Goal: Task Accomplishment & Management: Complete application form

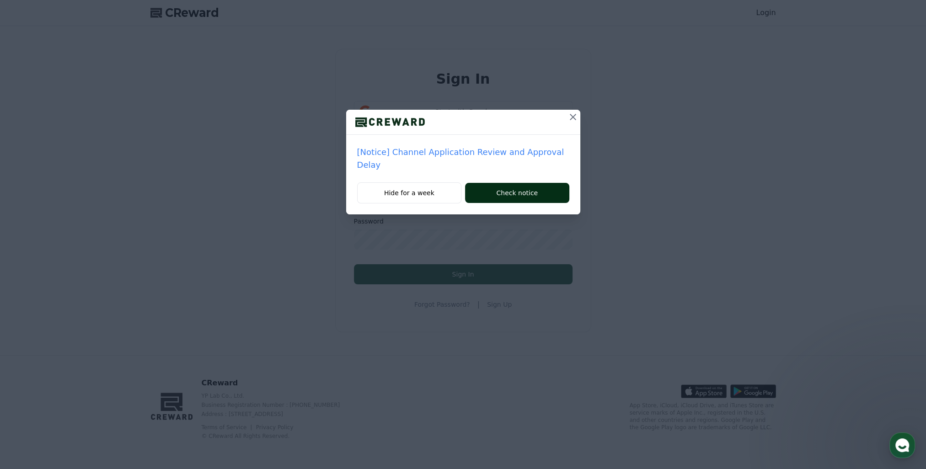
click at [483, 189] on button "Check notice" at bounding box center [517, 193] width 104 height 20
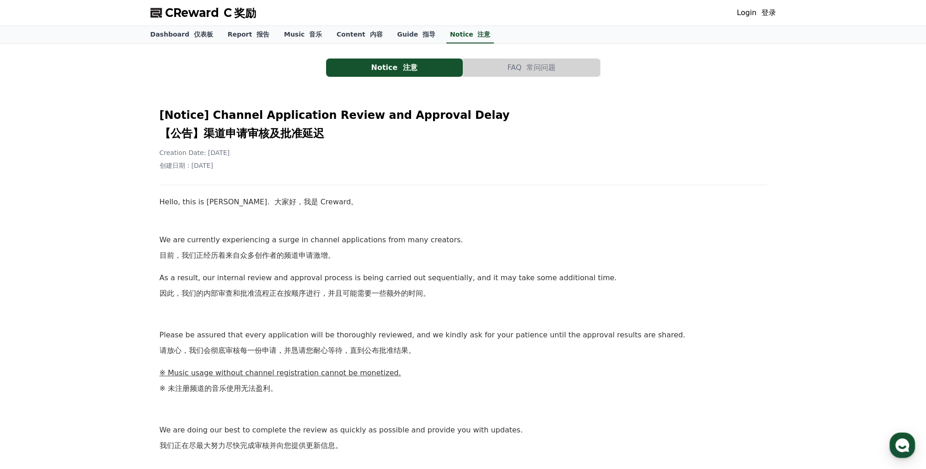
click at [542, 142] on h2 "[Notice] Channel Application Review and Approval Delay 【公告】渠道申请审核及批准延迟" at bounding box center [463, 126] width 607 height 37
click at [525, 191] on div "[Notice] Channel Application Review and Approval Delay 【公告】渠道申请审核及批准延迟 Creation…" at bounding box center [463, 349] width 611 height 500
click at [230, 250] on font "目前，我们正经历着来自众多创作者的频道申请激增。" at bounding box center [248, 256] width 176 height 12
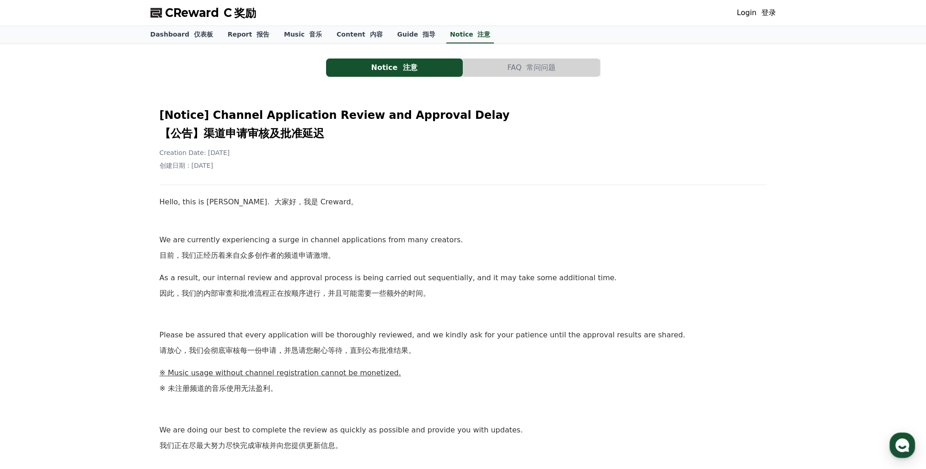
click at [230, 250] on font "目前，我们正经历着来自众多创作者的频道申请激增。" at bounding box center [248, 256] width 176 height 12
click at [224, 248] on p "We are currently experiencing a surge in channel applications from many creator…" at bounding box center [463, 249] width 607 height 31
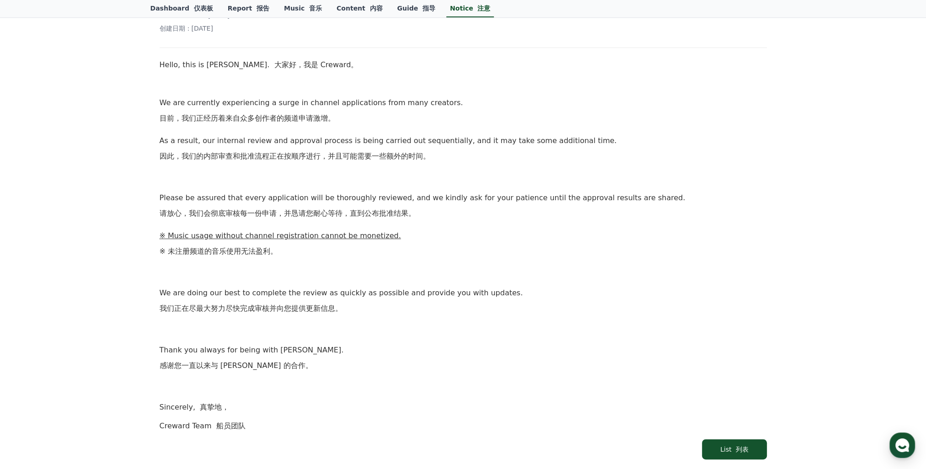
scroll to position [320, 0]
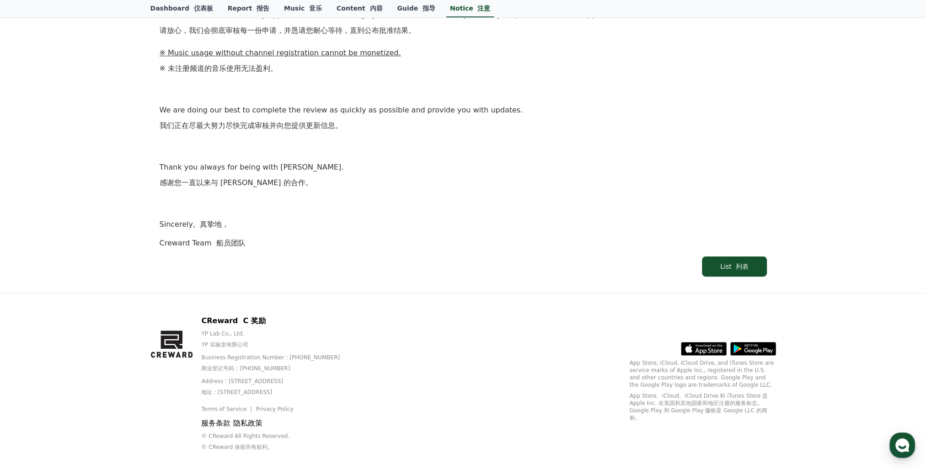
click at [215, 235] on div "Hello, this is Creward. 大家好，我是 Creward。 We are currently experiencing a surge i…" at bounding box center [463, 62] width 607 height 373
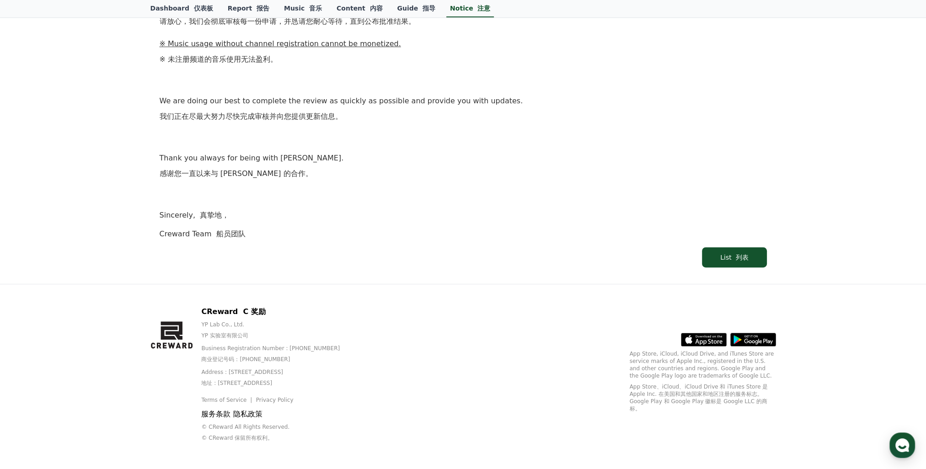
scroll to position [334, 0]
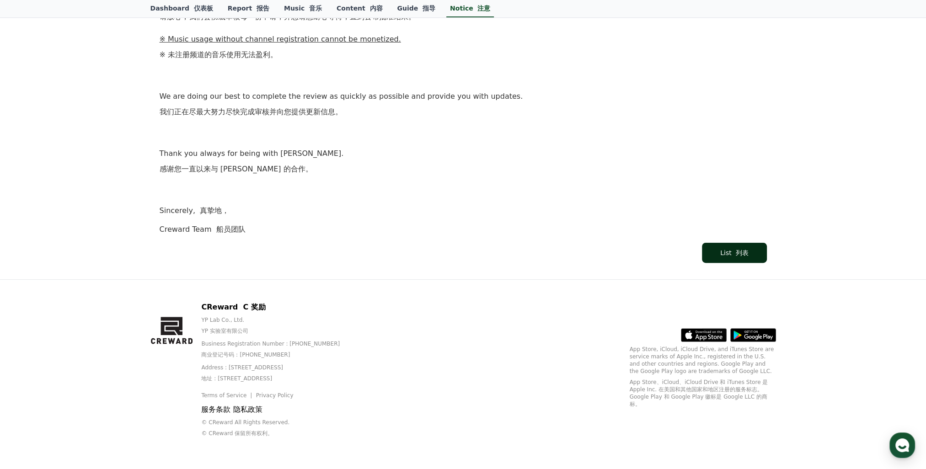
click at [723, 258] on button "List 列表" at bounding box center [734, 253] width 64 height 20
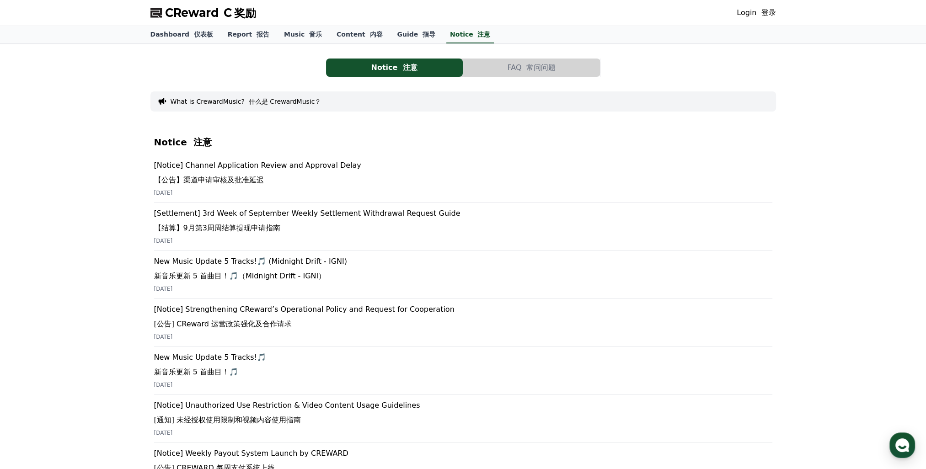
drag, startPoint x: 77, startPoint y: 209, endPoint x: 72, endPoint y: 212, distance: 5.5
click at [77, 209] on div "Notice 注意 FAQ 常问问题 What is CrewardMusic? 什么是 CrewardMusic？ Notice 注意 [Notice] C…" at bounding box center [463, 411] width 926 height 735
click at [64, 214] on div "Notice 注意 FAQ 常问问题 What is CrewardMusic? 什么是 CrewardMusic？ Notice 注意 [Notice] C…" at bounding box center [463, 411] width 926 height 735
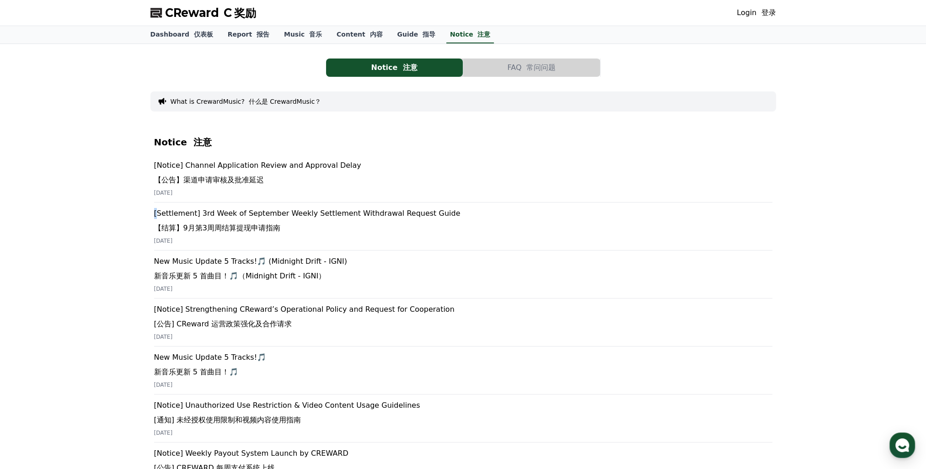
click at [64, 214] on div "Notice 注意 FAQ 常问问题 What is CrewardMusic? 什么是 CrewardMusic？ Notice 注意 [Notice] C…" at bounding box center [463, 411] width 926 height 735
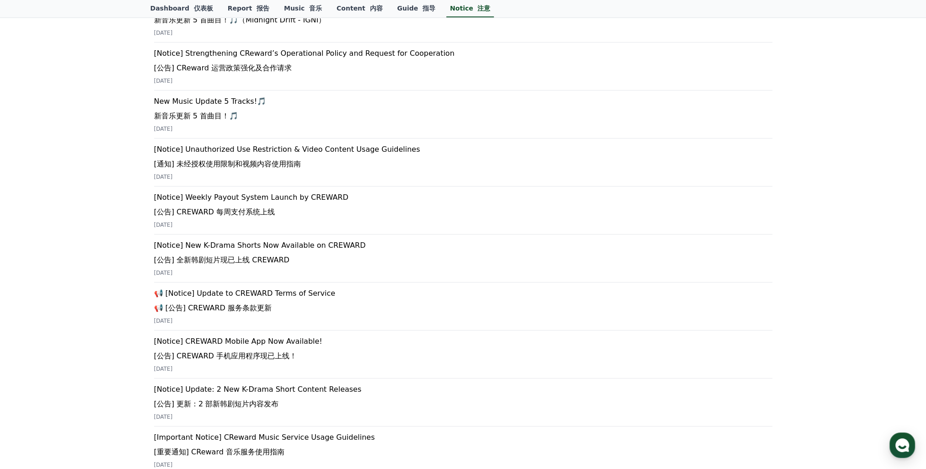
scroll to position [274, 0]
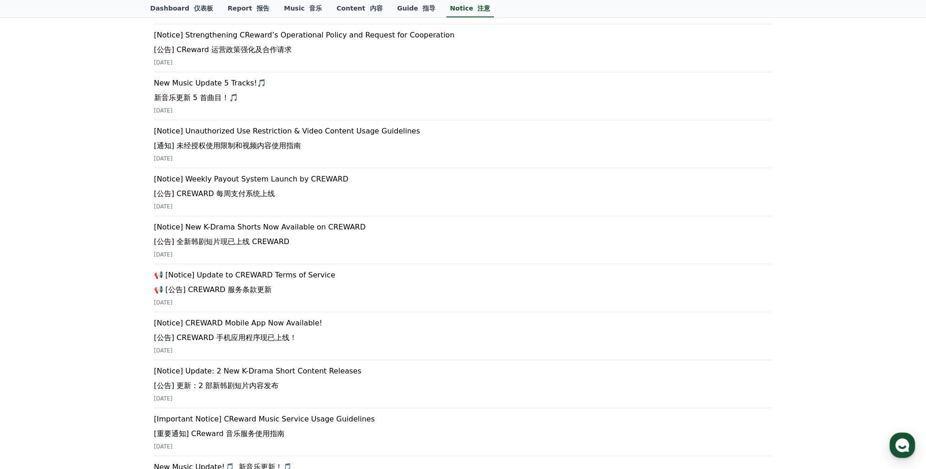
click at [64, 214] on div "Notice 注意 FAQ 常问问题 What is CrewardMusic? 什么是 CrewardMusic？ Notice 注意 [Notice] C…" at bounding box center [463, 136] width 926 height 735
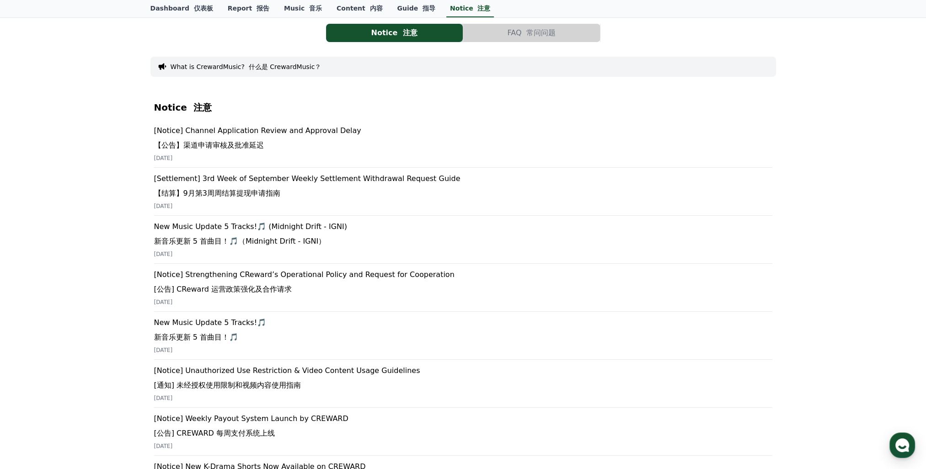
scroll to position [0, 0]
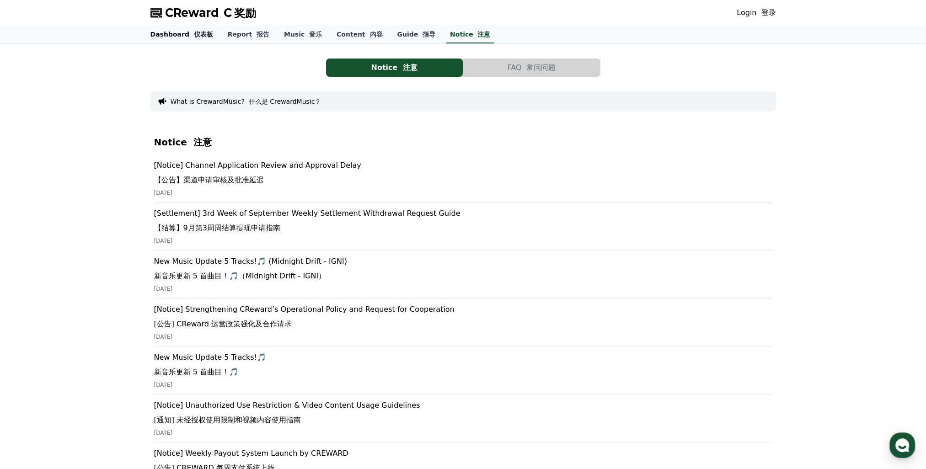
click at [172, 34] on link "Dashboard 仪表板" at bounding box center [181, 34] width 77 height 17
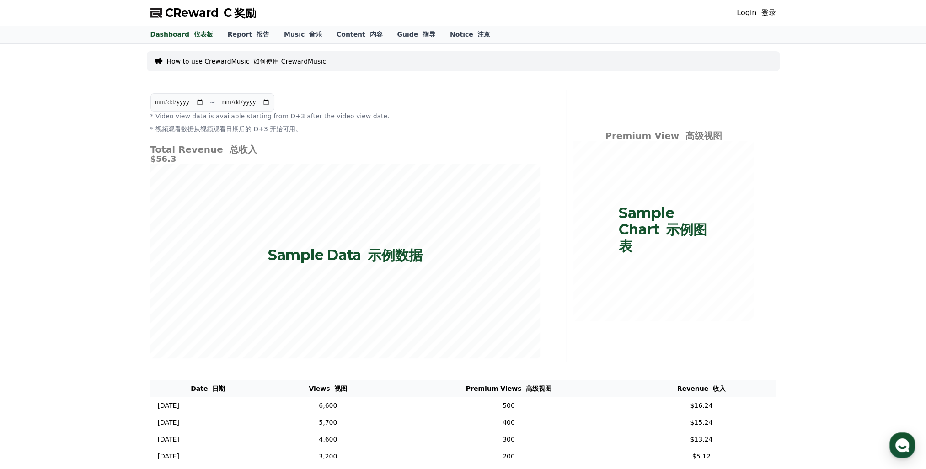
click at [116, 82] on div "**********" at bounding box center [463, 275] width 926 height 462
click at [102, 92] on div "**********" at bounding box center [463, 275] width 926 height 462
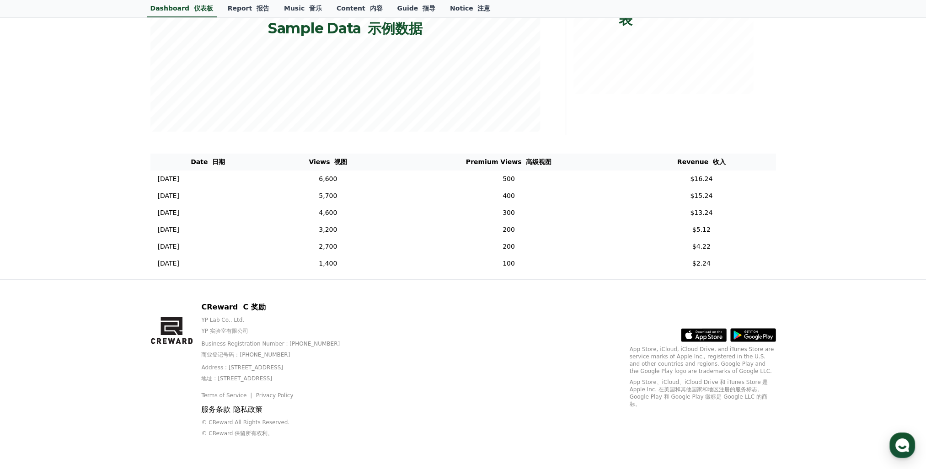
click at [102, 92] on div "**********" at bounding box center [463, 48] width 926 height 462
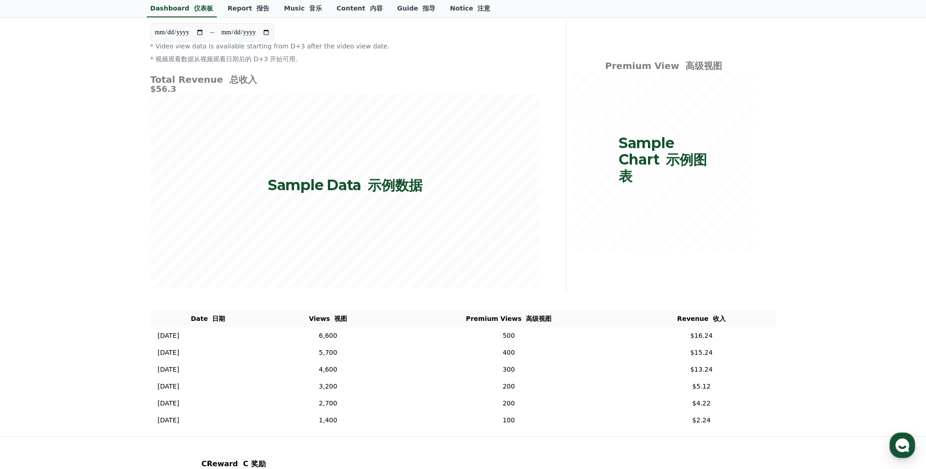
scroll to position [0, 0]
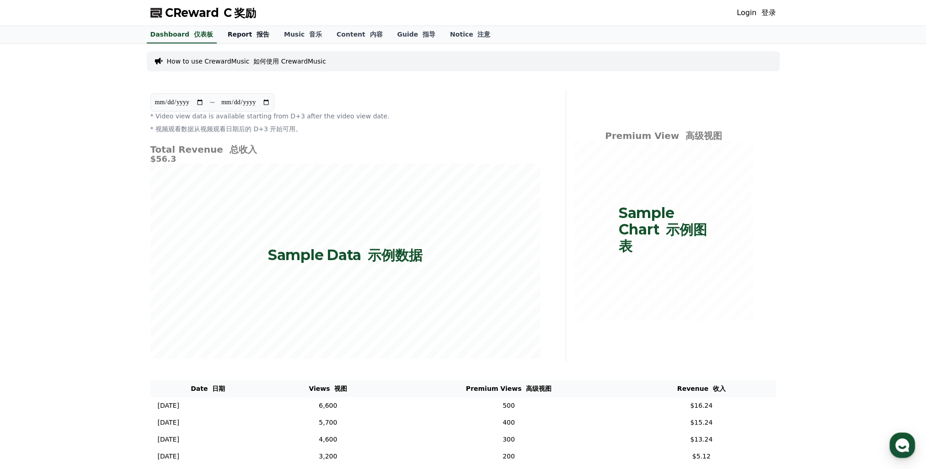
click at [242, 35] on link "Report 报告" at bounding box center [248, 34] width 56 height 17
click at [278, 36] on link "Music 音乐" at bounding box center [303, 34] width 53 height 17
click at [344, 36] on link "Content 内容" at bounding box center [359, 34] width 60 height 17
click at [418, 37] on font at bounding box center [420, 34] width 5 height 7
click at [473, 38] on font at bounding box center [475, 34] width 5 height 7
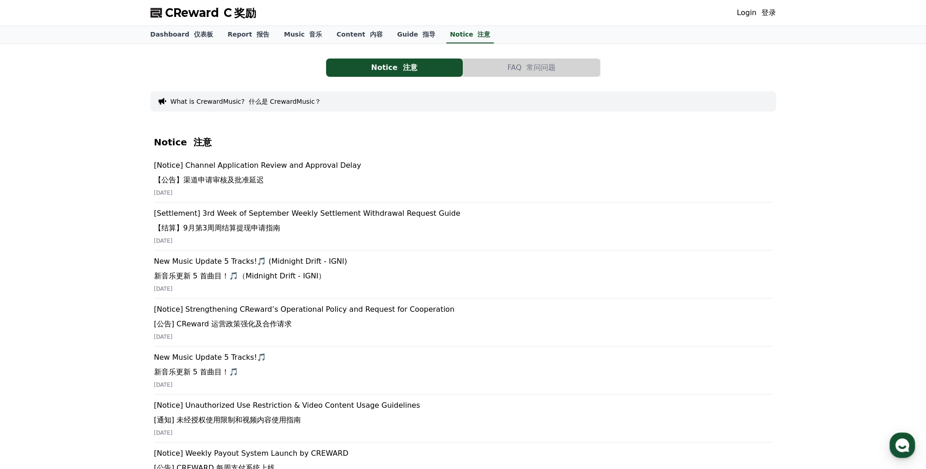
click at [104, 199] on div "Notice 注意 FAQ 常问问题 What is CrewardMusic? 什么是 CrewardMusic？ Notice 注意 [Notice] C…" at bounding box center [463, 411] width 926 height 735
drag, startPoint x: 104, startPoint y: 199, endPoint x: 79, endPoint y: 186, distance: 28.4
click at [102, 199] on div "Notice 注意 FAQ 常问问题 What is CrewardMusic? 什么是 CrewardMusic？ Notice 注意 [Notice] C…" at bounding box center [463, 411] width 926 height 735
click at [73, 179] on div "Notice 注意 FAQ 常问问题 What is CrewardMusic? 什么是 CrewardMusic？ Notice 注意 [Notice] C…" at bounding box center [463, 411] width 926 height 735
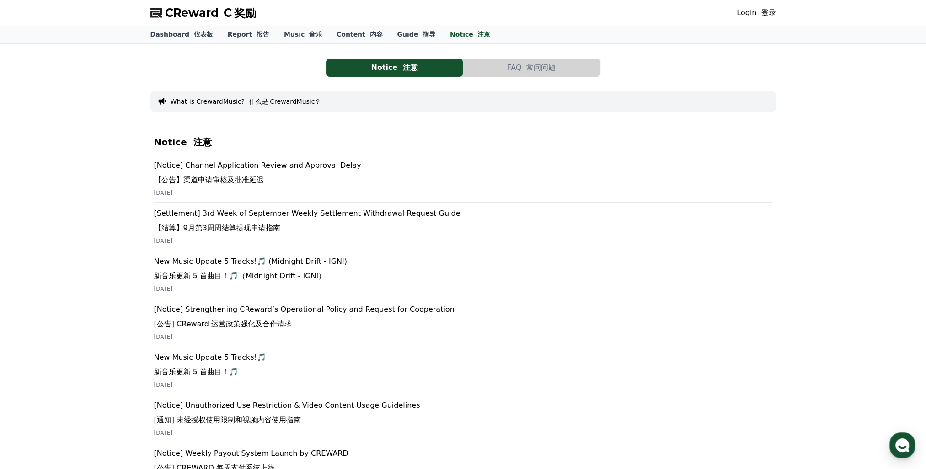
click at [73, 178] on div "Notice 注意 FAQ 常问问题 What is CrewardMusic? 什么是 CrewardMusic？ Notice 注意 [Notice] C…" at bounding box center [463, 411] width 926 height 735
click at [66, 177] on div "Notice 注意 FAQ 常问问题 What is CrewardMusic? 什么是 CrewardMusic？ Notice 注意 [Notice] C…" at bounding box center [463, 411] width 926 height 735
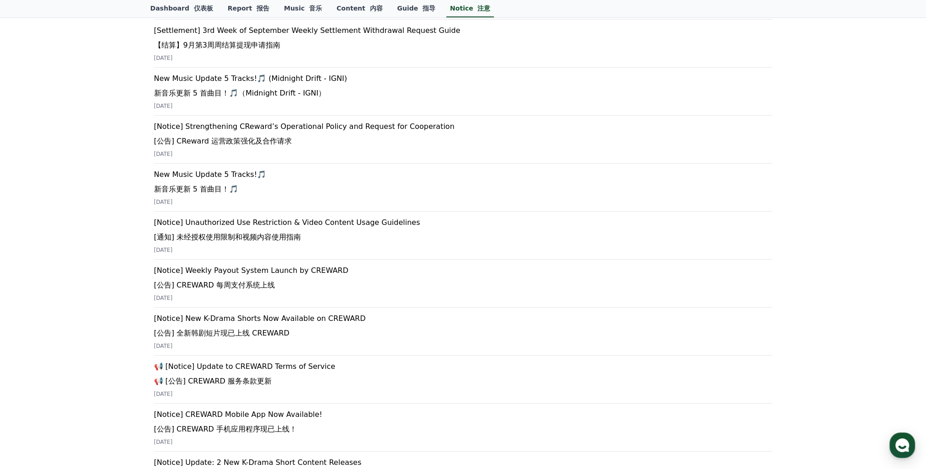
click at [66, 177] on div "Notice 注意 FAQ 常问问题 What is CrewardMusic? 什么是 CrewardMusic？ Notice 注意 [Notice] C…" at bounding box center [463, 228] width 926 height 735
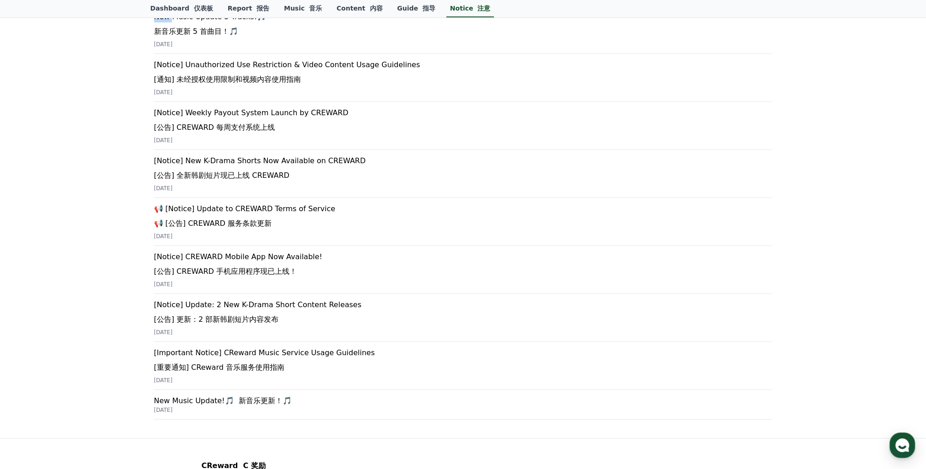
scroll to position [412, 0]
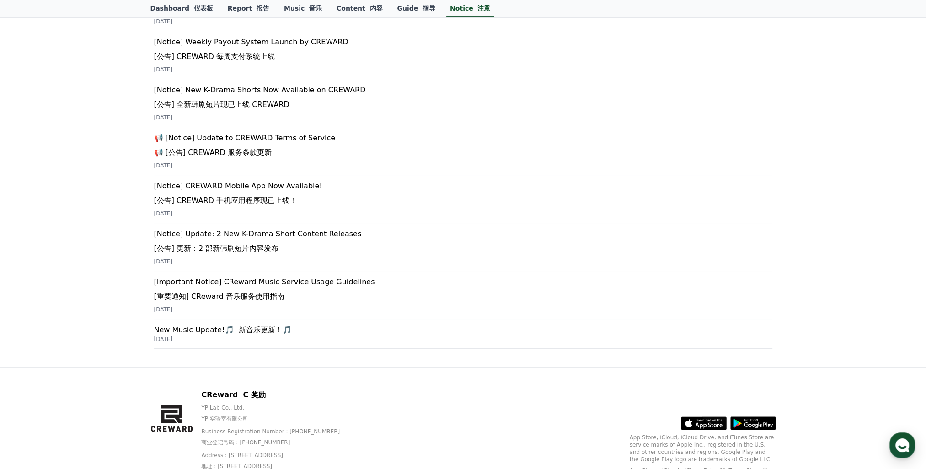
click at [66, 177] on div "Notice 注意 FAQ 常问问题 What is CrewardMusic? 什么是 CrewardMusic？ Notice 注意 [Notice] C…" at bounding box center [463, -1] width 926 height 735
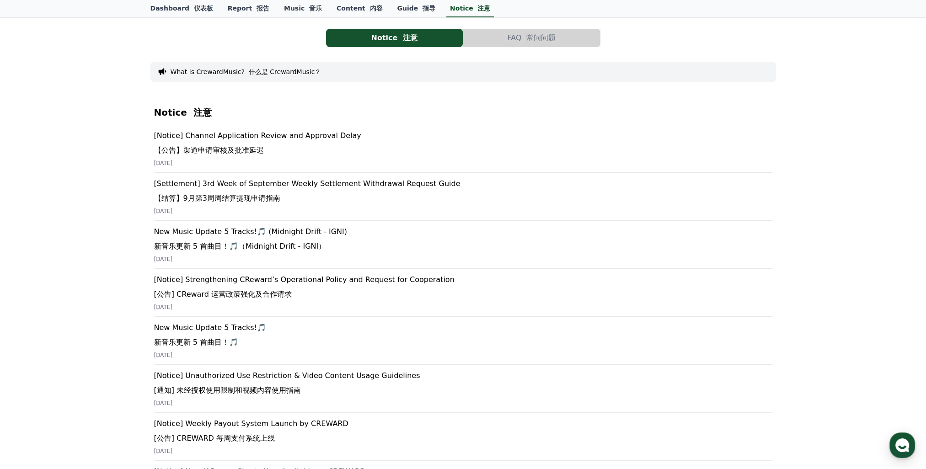
scroll to position [0, 0]
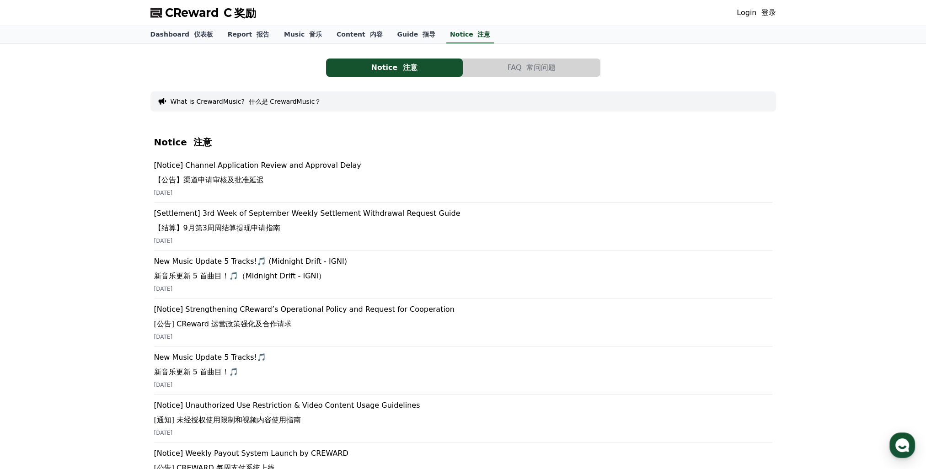
click at [513, 69] on button "FAQ 常问问题" at bounding box center [531, 68] width 137 height 18
click at [522, 70] on font at bounding box center [523, 67] width 5 height 9
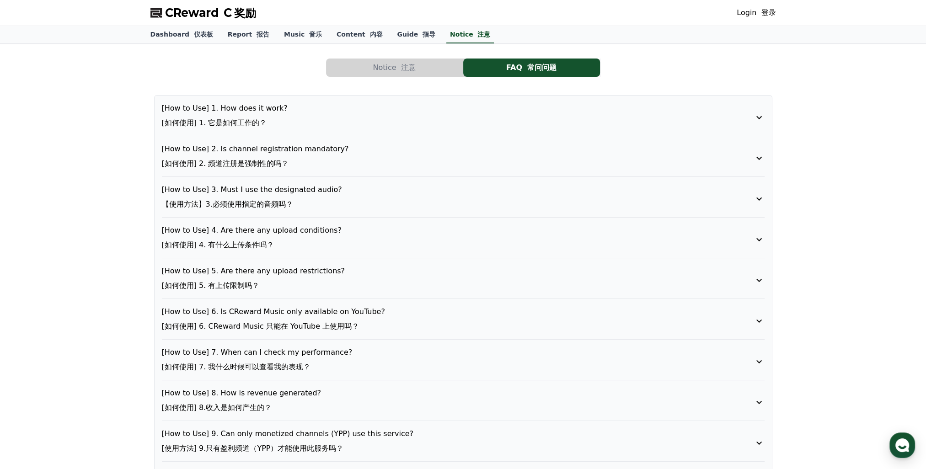
click at [331, 234] on p "[How to Use] 4. Are there any upload conditions? [如何使用] 4. 有什么上传条件吗？" at bounding box center [439, 239] width 555 height 29
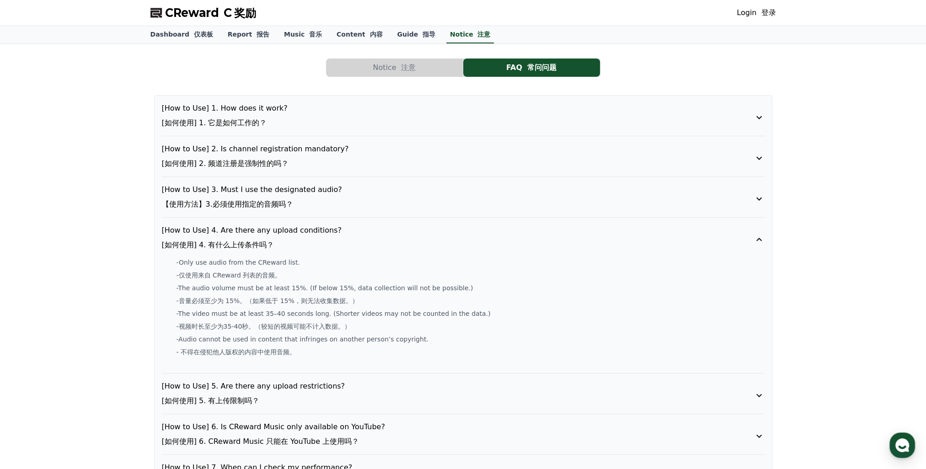
click at [331, 234] on p "[How to Use] 4. Are there any upload conditions? [如何使用] 4. 有什么上传条件吗？" at bounding box center [439, 239] width 555 height 29
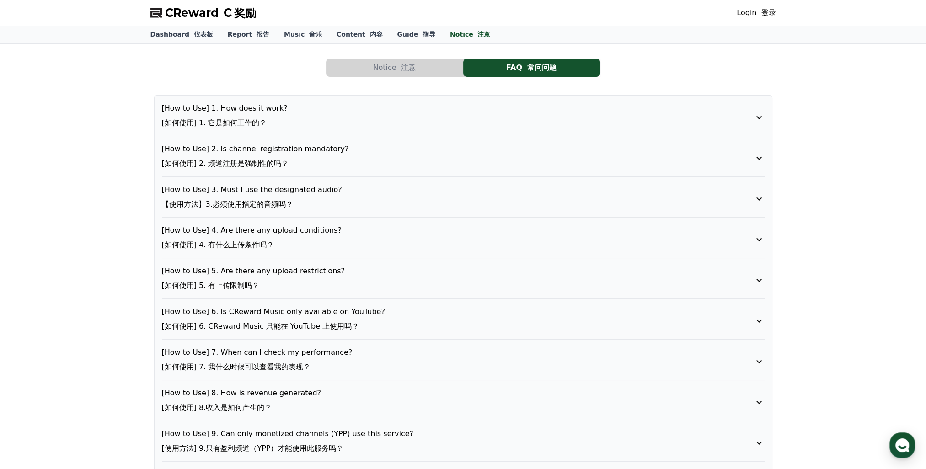
click at [355, 111] on p "[How to Use] 1. How does it work? [如何使用] 1. 它是如何工作的？" at bounding box center [439, 117] width 555 height 29
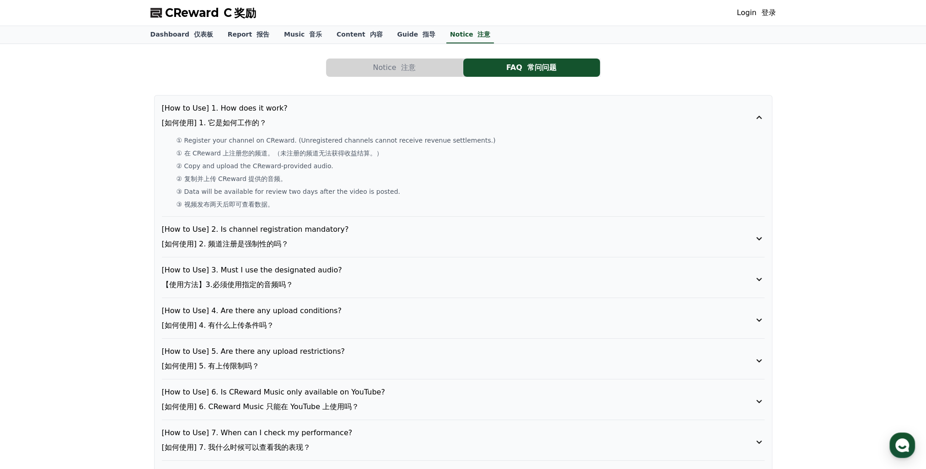
click at [355, 111] on p "[How to Use] 1. How does it work? [如何使用] 1. 它是如何工作的？" at bounding box center [439, 117] width 555 height 29
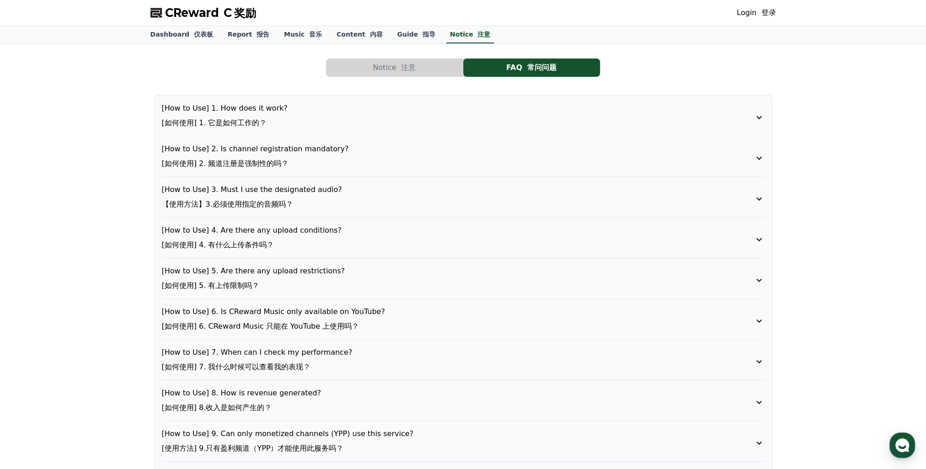
click at [307, 150] on p "[How to Use] 2. Is channel registration mandatory? [如何使用] 2. 频道注册是强制性的吗？" at bounding box center [439, 158] width 555 height 29
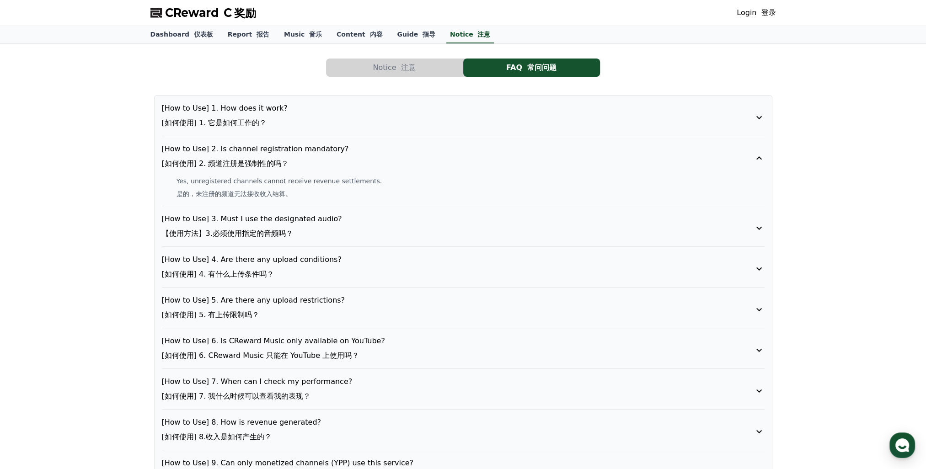
click at [307, 150] on p "[How to Use] 2. Is channel registration mandatory? [如何使用] 2. 频道注册是强制性的吗？" at bounding box center [439, 158] width 555 height 29
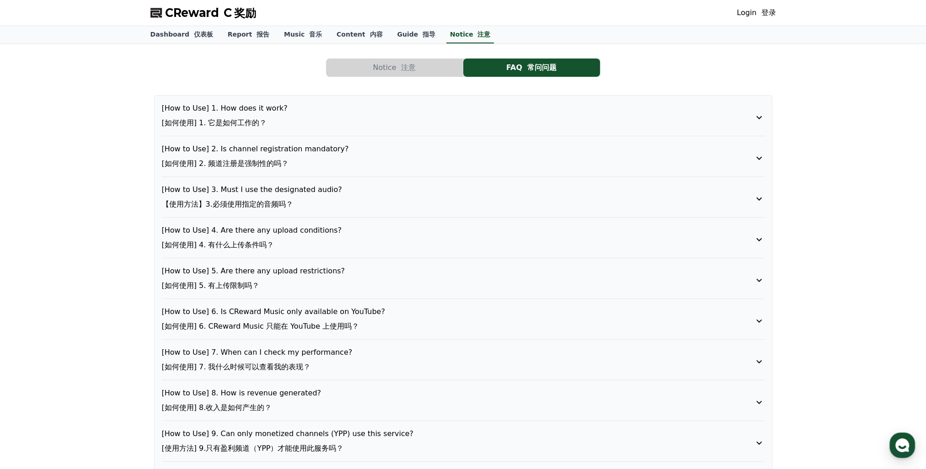
scroll to position [137, 0]
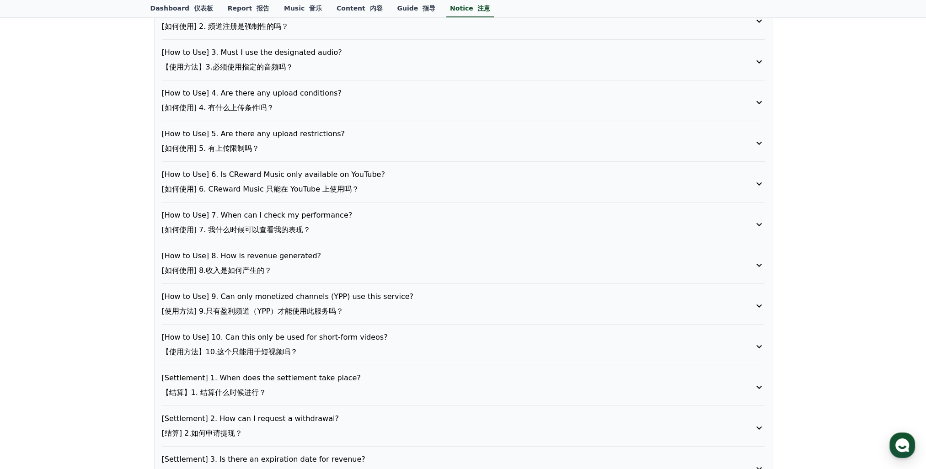
click at [307, 150] on p "[How to Use] 5. Are there any upload restrictions? [如何使用] 5. 有上传限制吗？" at bounding box center [439, 143] width 555 height 29
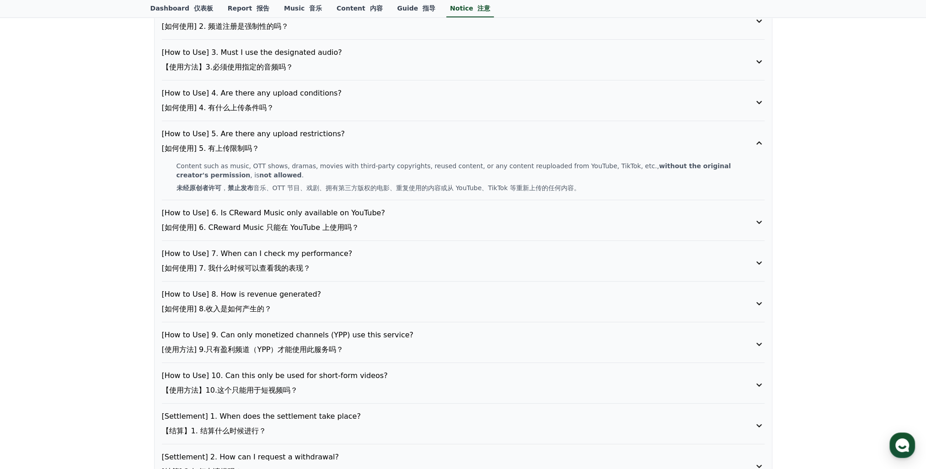
click at [307, 150] on p "[How to Use] 5. Are there any upload restrictions? [如何使用] 5. 有上传限制吗？" at bounding box center [439, 143] width 555 height 29
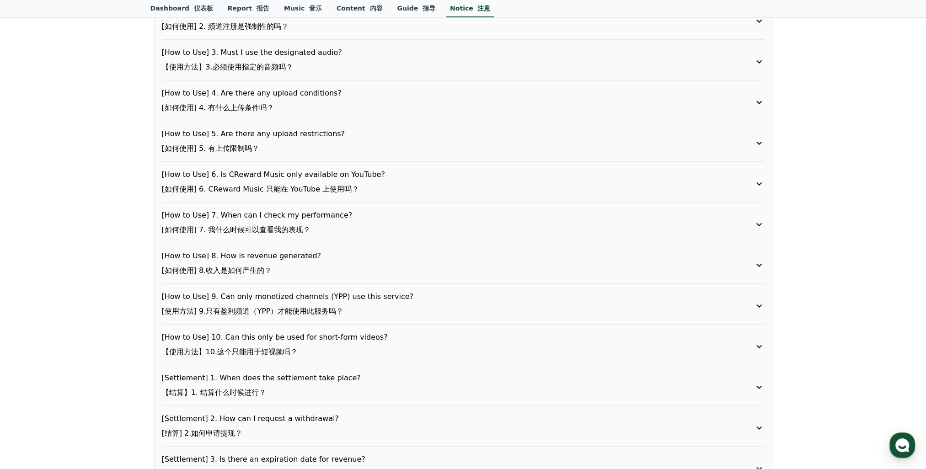
click at [319, 105] on p "[How to Use] 4. Are there any upload conditions? [如何使用] 4. 有什么上传条件吗？" at bounding box center [439, 102] width 555 height 29
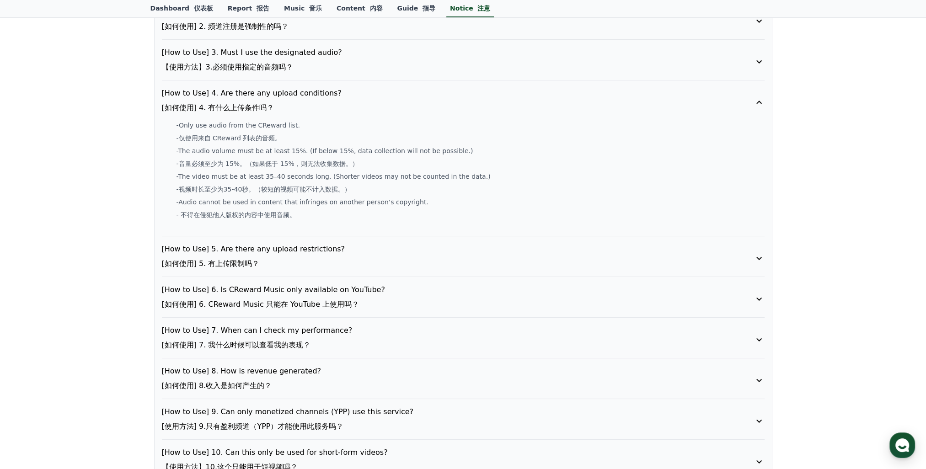
click at [319, 105] on p "[How to Use] 4. Are there any upload conditions? [如何使用] 4. 有什么上传条件吗？" at bounding box center [439, 102] width 555 height 29
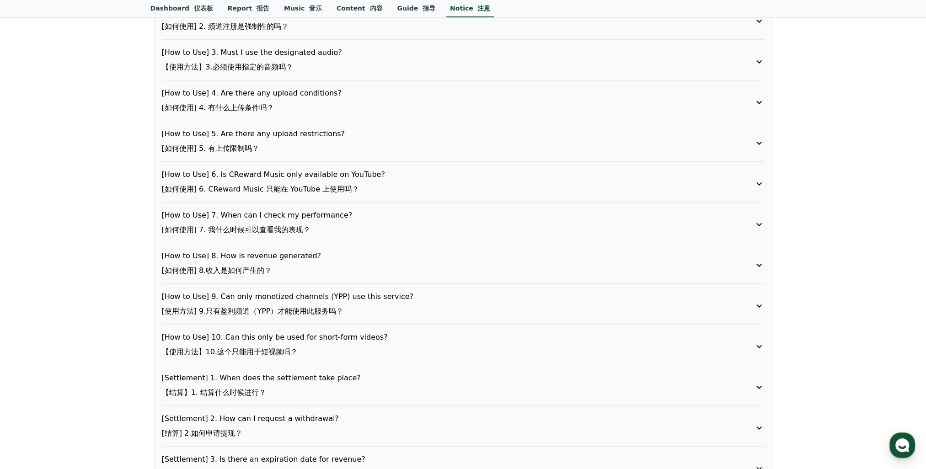
click at [320, 227] on p "[How to Use] 7. When can I check my performance? [如何使用] 7. 我什么时候可以查看我的表现？" at bounding box center [439, 224] width 555 height 29
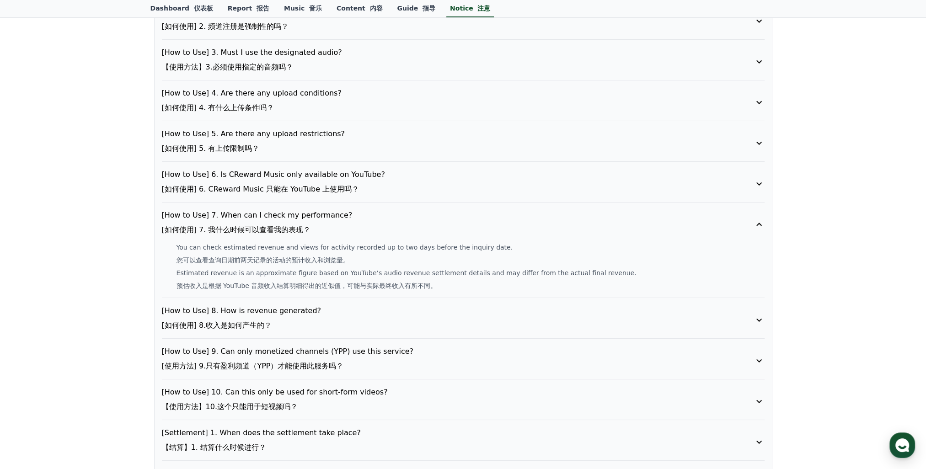
click at [320, 220] on p "[How to Use] 7. When can I check my performance? [如何使用] 7. 我什么时候可以查看我的表现？" at bounding box center [439, 224] width 555 height 29
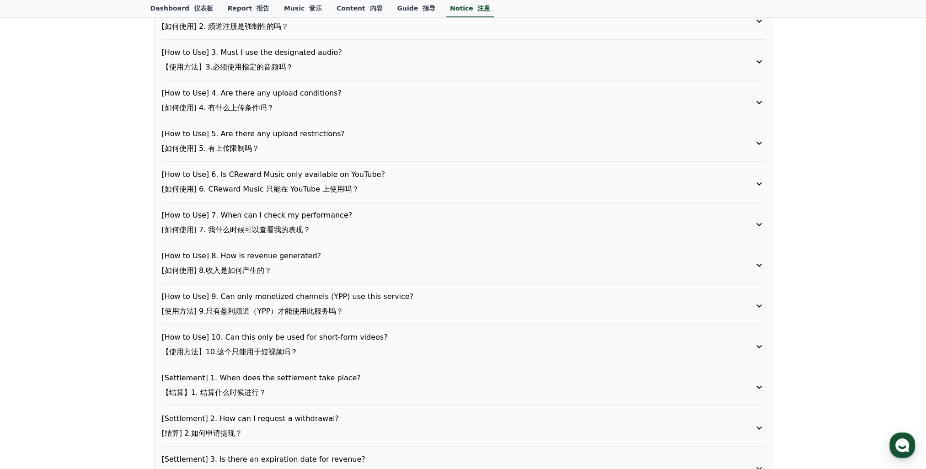
click at [313, 260] on p "[How to Use] 8. How is revenue generated? [如何使用] 8.收入是如何产生的？" at bounding box center [439, 265] width 555 height 29
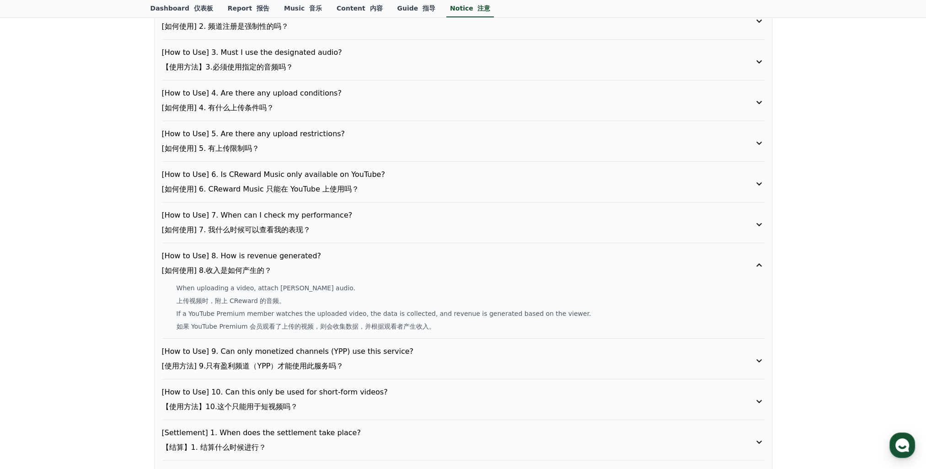
click at [313, 260] on p "[How to Use] 8. How is revenue generated? [如何使用] 8.收入是如何产生的？" at bounding box center [439, 265] width 555 height 29
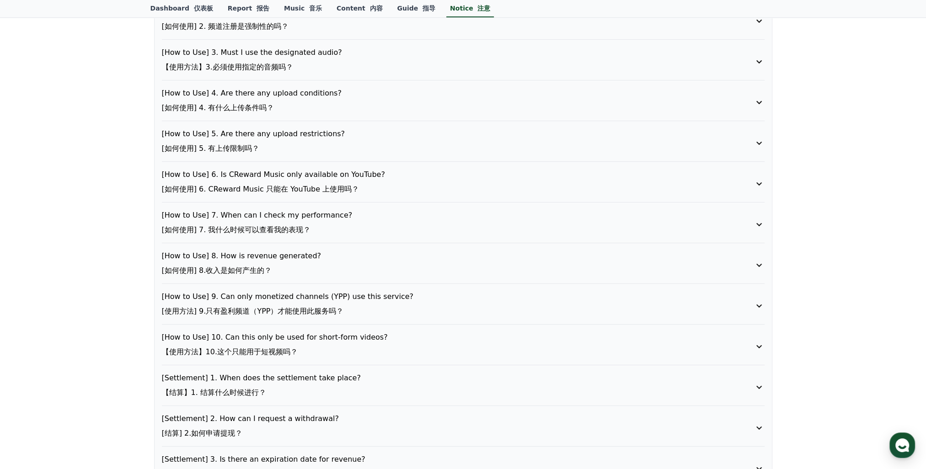
scroll to position [183, 0]
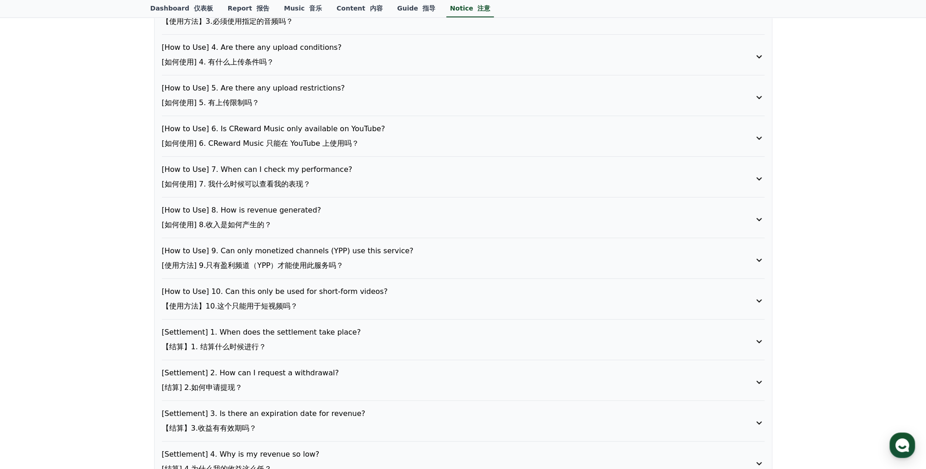
click at [313, 261] on font "[使用方法] 9.只有盈利频道（YPP）才能使用此服务吗？" at bounding box center [253, 265] width 182 height 9
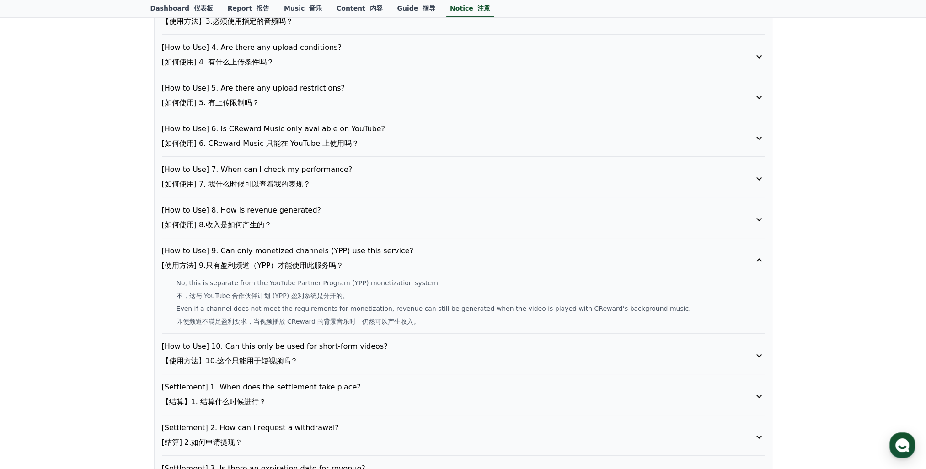
click at [313, 261] on font "[使用方法] 9.只有盈利频道（YPP）才能使用此服务吗？" at bounding box center [253, 265] width 182 height 9
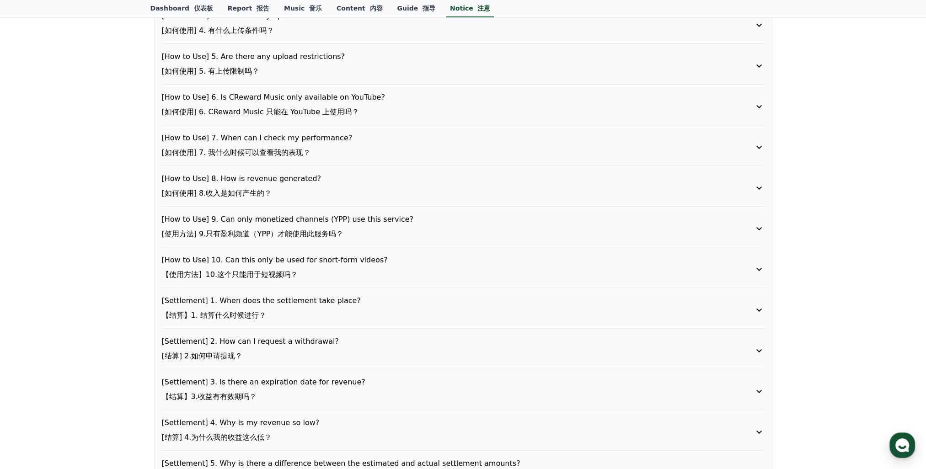
scroll to position [229, 0]
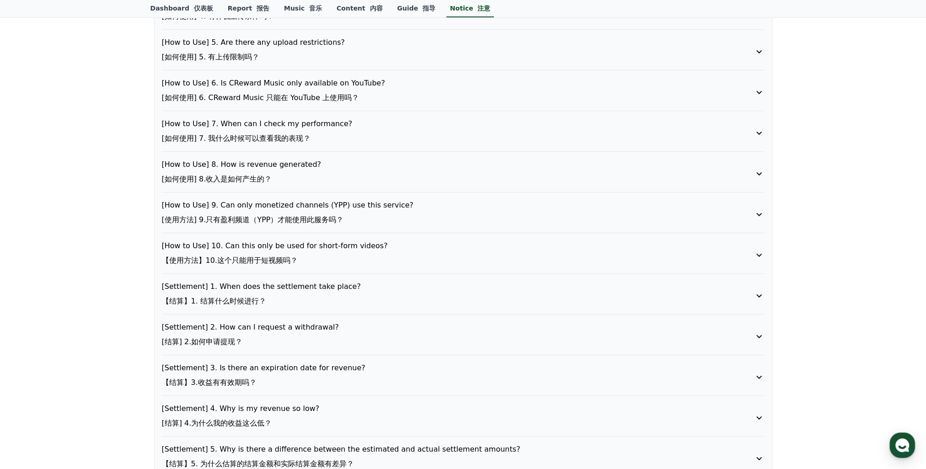
click at [313, 260] on p "[How to Use] 10. Can this only be used for short-form videos? 【使用方法】10.这个只能用于短视…" at bounding box center [439, 255] width 555 height 29
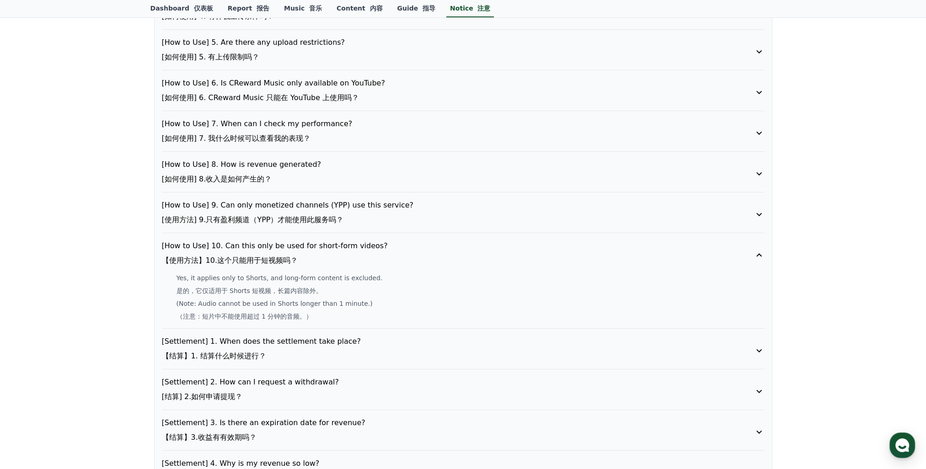
click at [313, 260] on p "[How to Use] 10. Can this only be used for short-form videos? 【使用方法】10.这个只能用于短视…" at bounding box center [439, 255] width 555 height 29
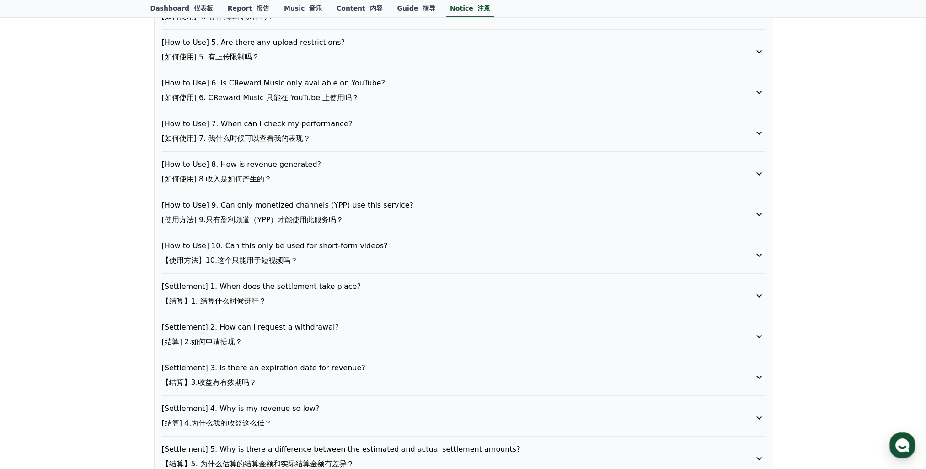
click at [298, 286] on p "[Settlement] 1. When does the settlement take place? 【结算】1. 结算什么时候进行？" at bounding box center [439, 295] width 555 height 29
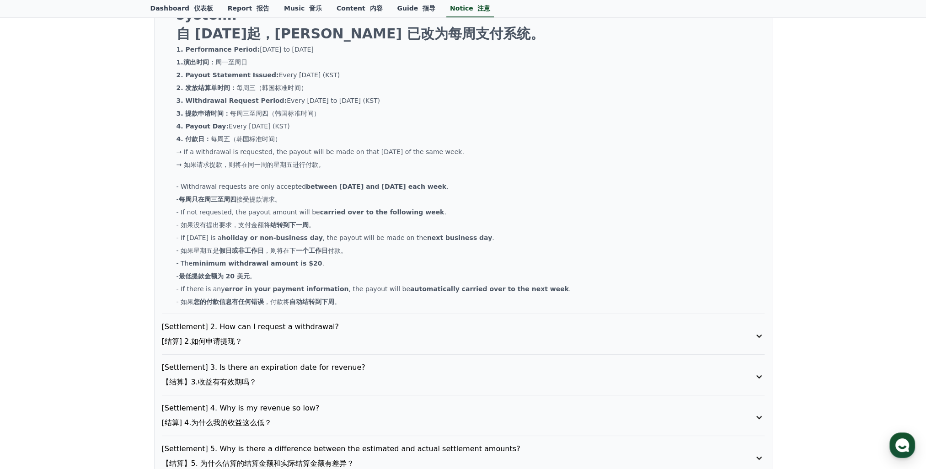
scroll to position [595, 0]
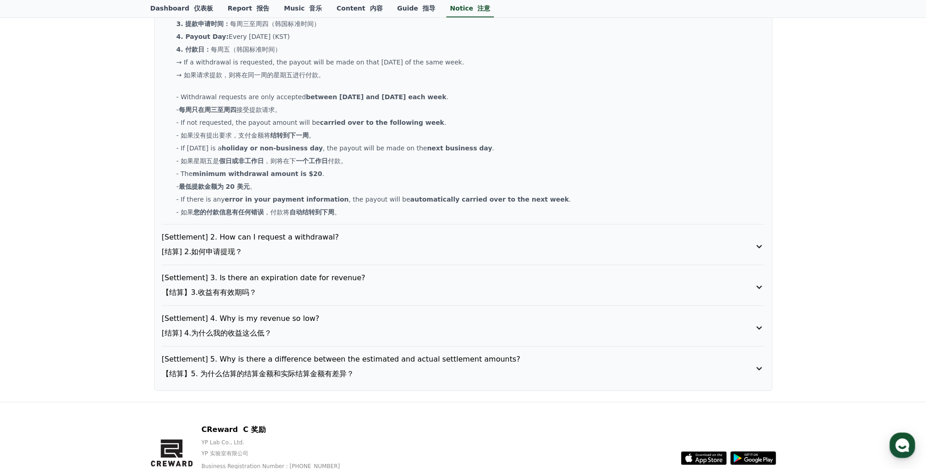
click at [218, 247] on font "[结算] 2.如何申请提现？" at bounding box center [202, 251] width 81 height 9
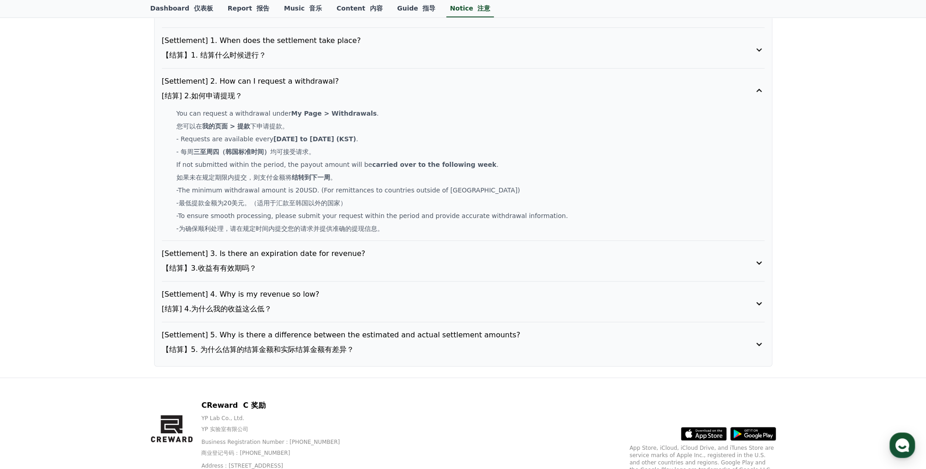
scroll to position [460, 0]
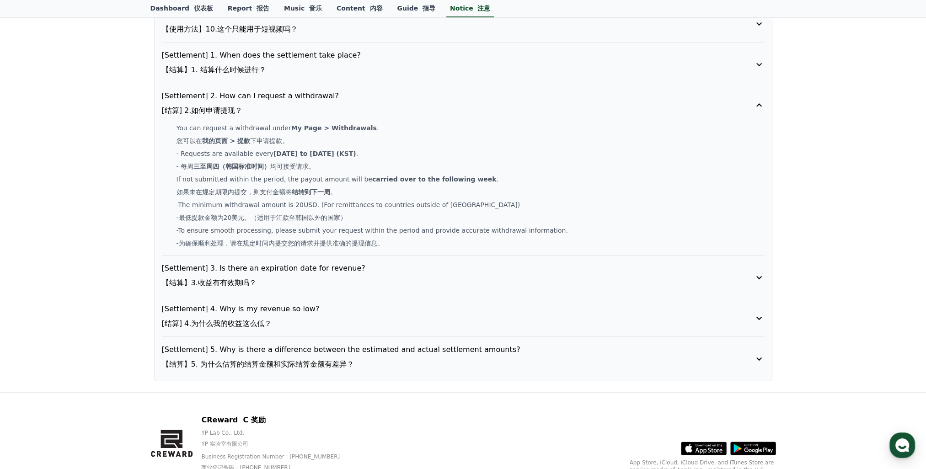
drag, startPoint x: 188, startPoint y: 139, endPoint x: 397, endPoint y: 247, distance: 234.4
click at [397, 247] on div "You can request a withdrawal under My Page > Withdrawals . 您可以在 我的页面 > 提款 下申请提款…" at bounding box center [463, 187] width 603 height 128
drag, startPoint x: 184, startPoint y: 138, endPoint x: 332, endPoint y: 172, distance: 151.6
click at [332, 172] on div "You can request a withdrawal under My Page > Withdrawals . 您可以在 我的页面 > 提款 下申请提款…" at bounding box center [463, 187] width 603 height 128
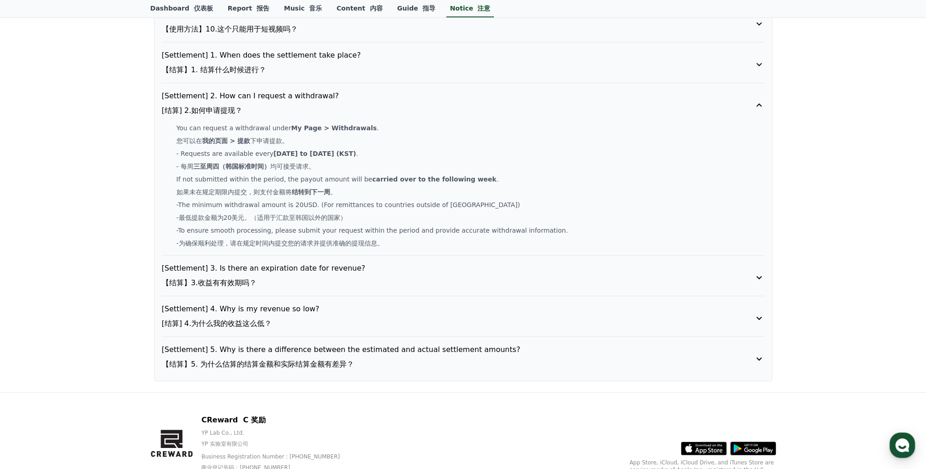
drag, startPoint x: 173, startPoint y: 215, endPoint x: 172, endPoint y: 246, distance: 30.7
click at [173, 215] on div "You can request a withdrawal under My Page > Withdrawals . 您可以在 我的页面 > 提款 下申请提款…" at bounding box center [463, 187] width 603 height 128
click at [207, 285] on font "【结算】3.收益有有效期吗？" at bounding box center [209, 283] width 95 height 9
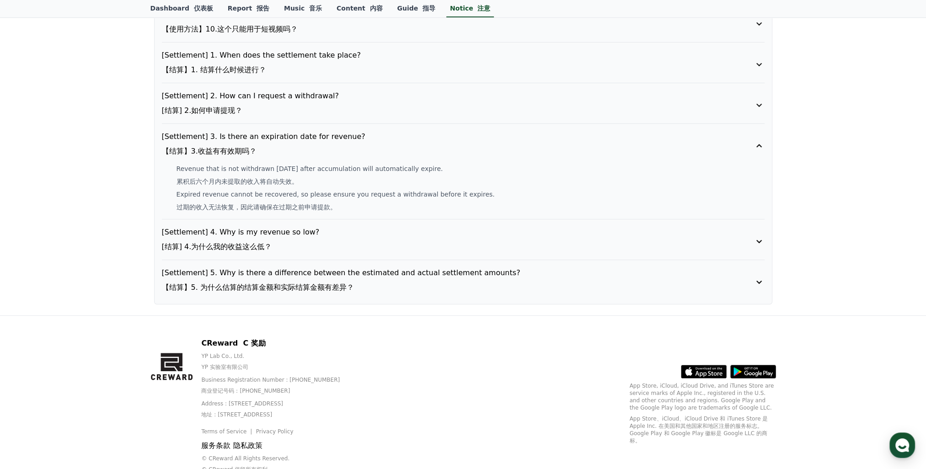
click at [206, 112] on font "[结算] 2.如何申请提现？" at bounding box center [202, 110] width 81 height 9
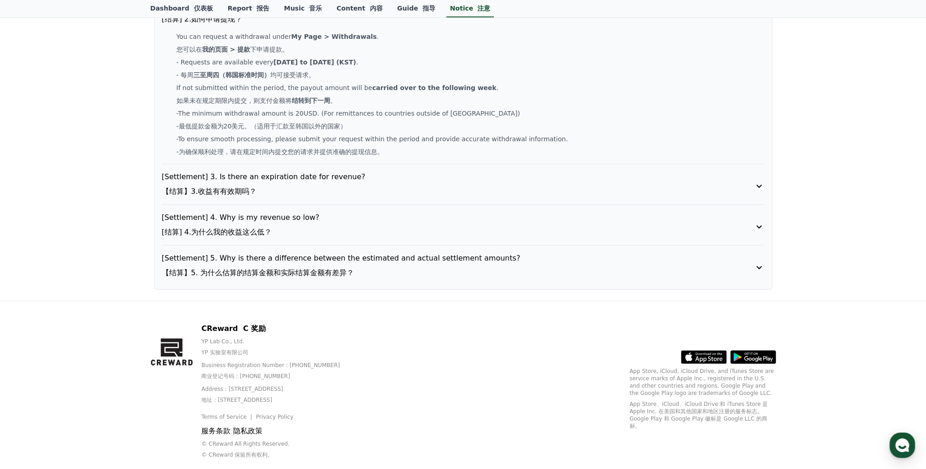
click at [231, 182] on p "[Settlement] 3. Is there an expiration date for revenue? 【结算】3.收益有有效期吗？" at bounding box center [439, 186] width 555 height 29
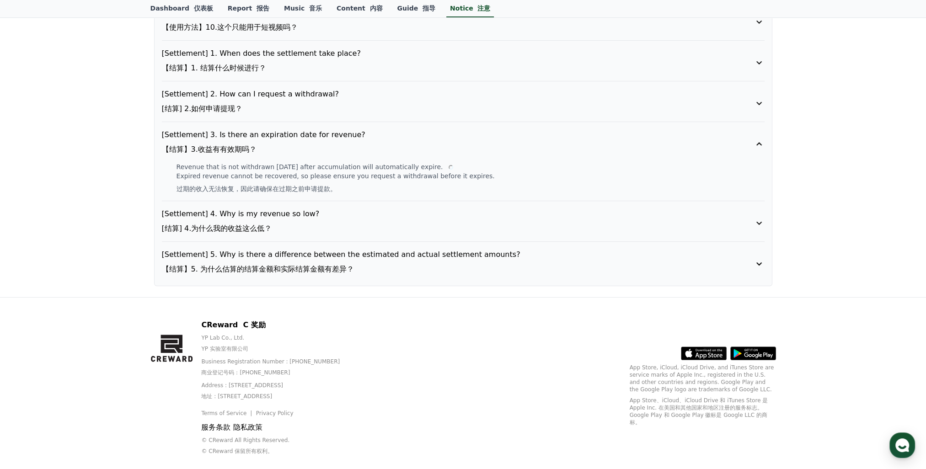
scroll to position [495, 0]
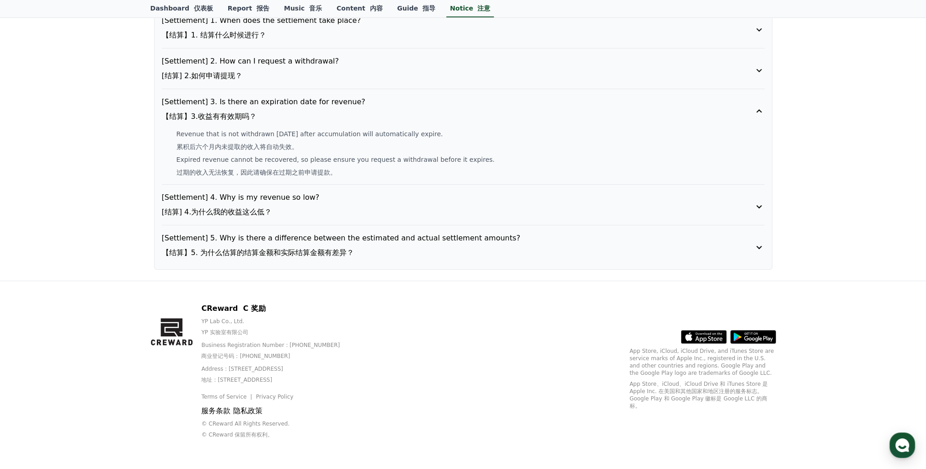
click at [285, 213] on p "[Settlement] 4. Why is my revenue so low? [结算] 4.为什么我的收益这么低？" at bounding box center [439, 206] width 555 height 29
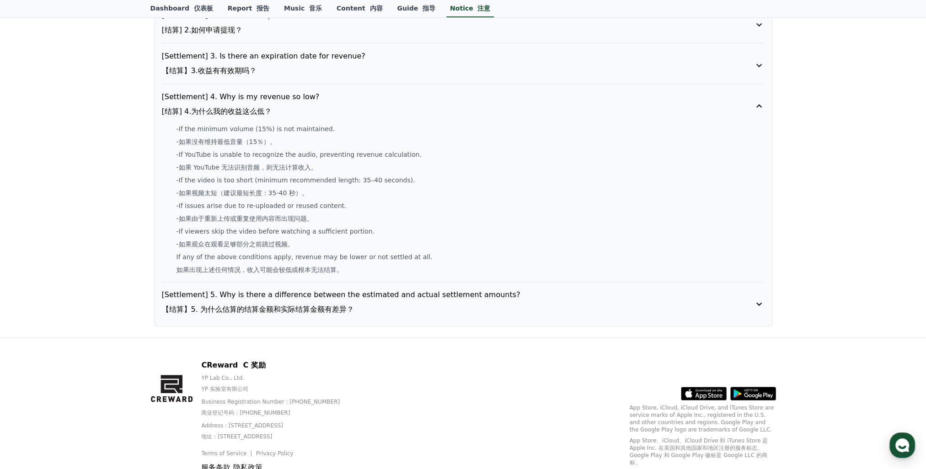
scroll to position [586, 0]
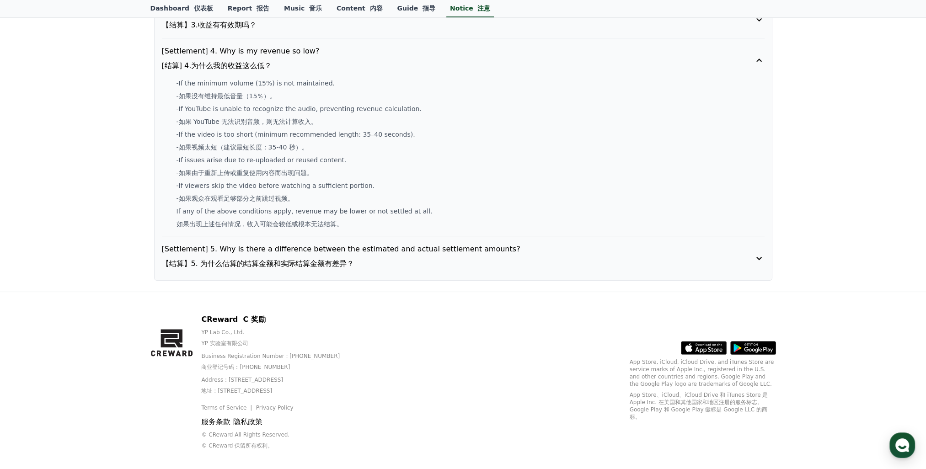
click at [295, 249] on p "[Settlement] 5. Why is there a difference between the estimated and actual sett…" at bounding box center [439, 258] width 555 height 29
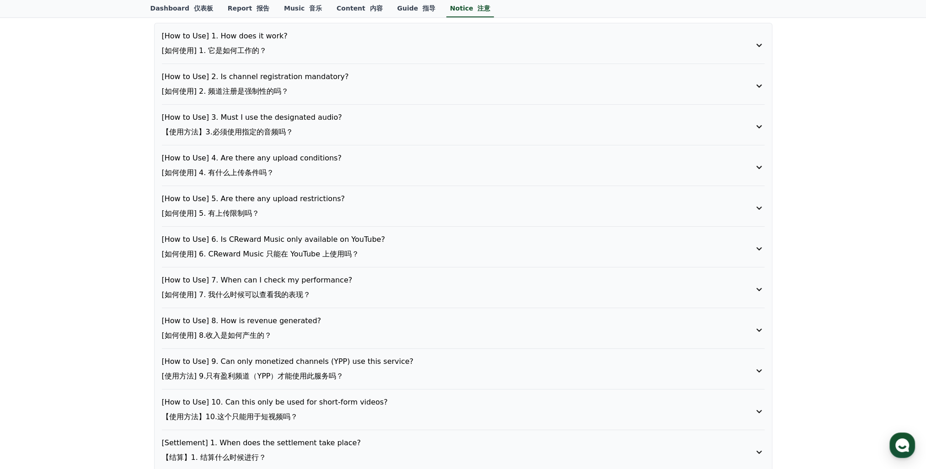
scroll to position [0, 0]
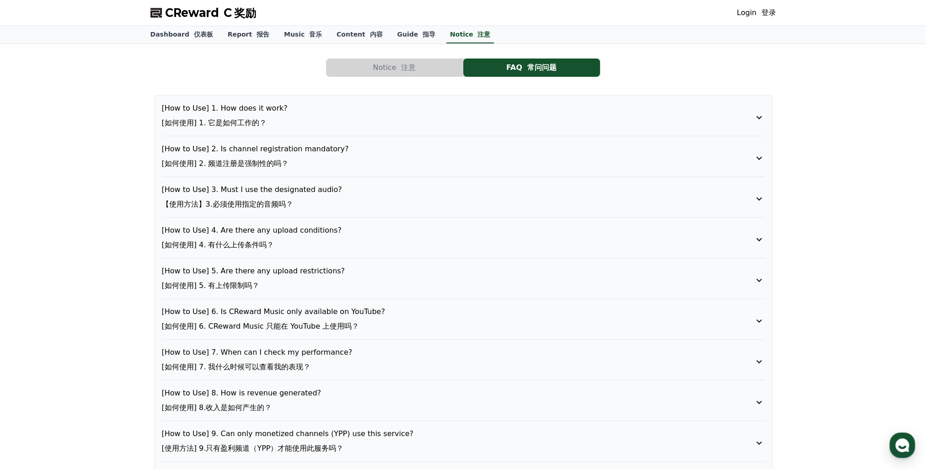
click at [284, 230] on p "[How to Use] 4. Are there any upload conditions? [如何使用] 4. 有什么上传条件吗？" at bounding box center [439, 239] width 555 height 29
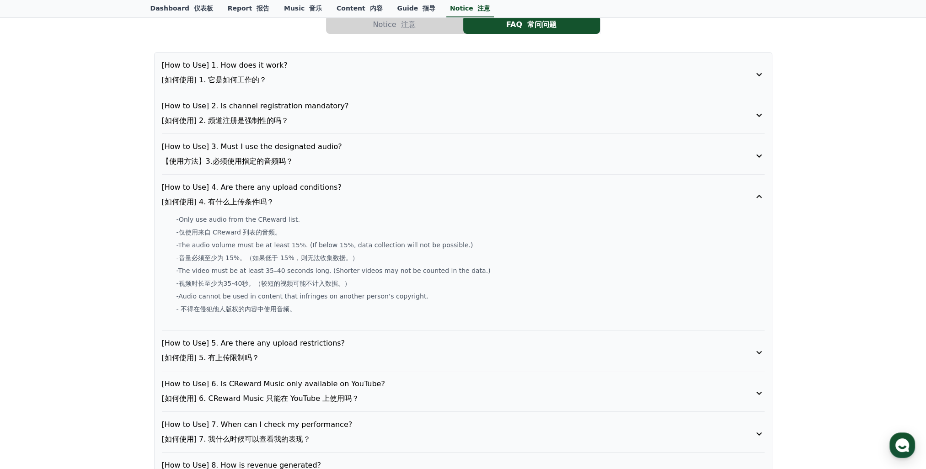
scroll to position [91, 0]
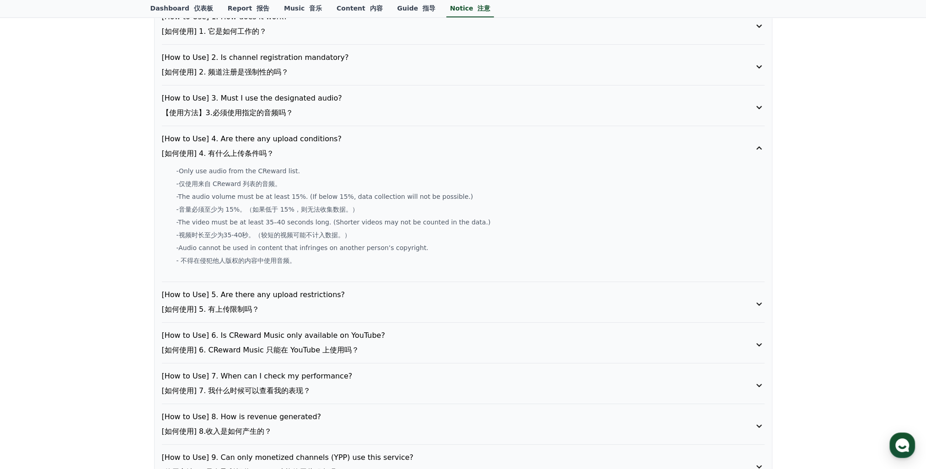
click at [262, 301] on p "[How to Use] 5. Are there any upload restrictions? [如何使用] 5. 有上传限制吗？" at bounding box center [439, 304] width 555 height 29
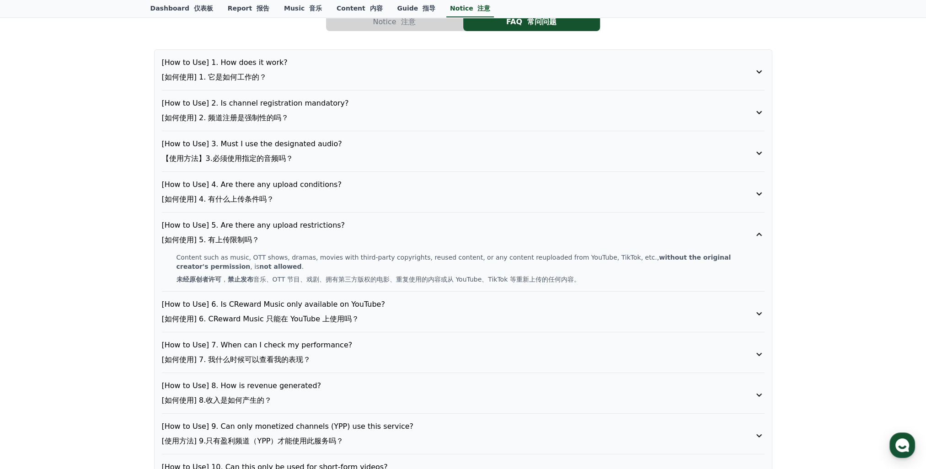
scroll to position [0, 0]
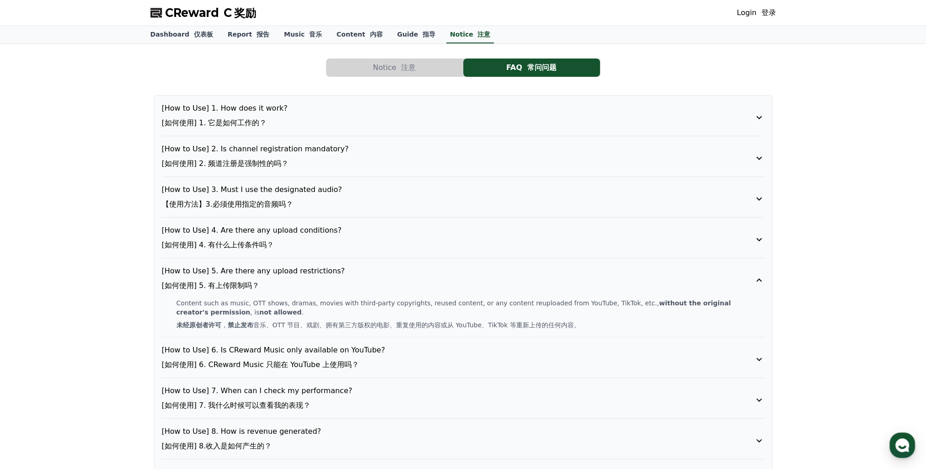
click at [379, 72] on button "Notice 注意" at bounding box center [394, 68] width 137 height 18
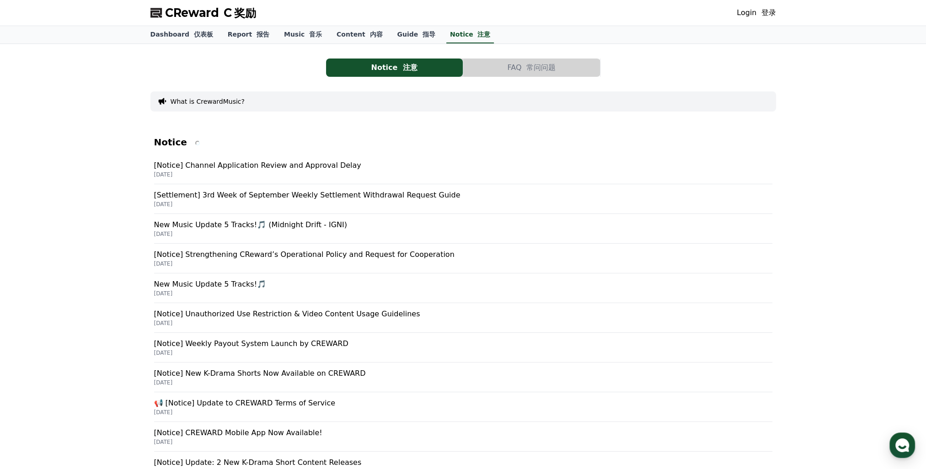
click at [354, 72] on button "Notice 注意" at bounding box center [394, 68] width 137 height 18
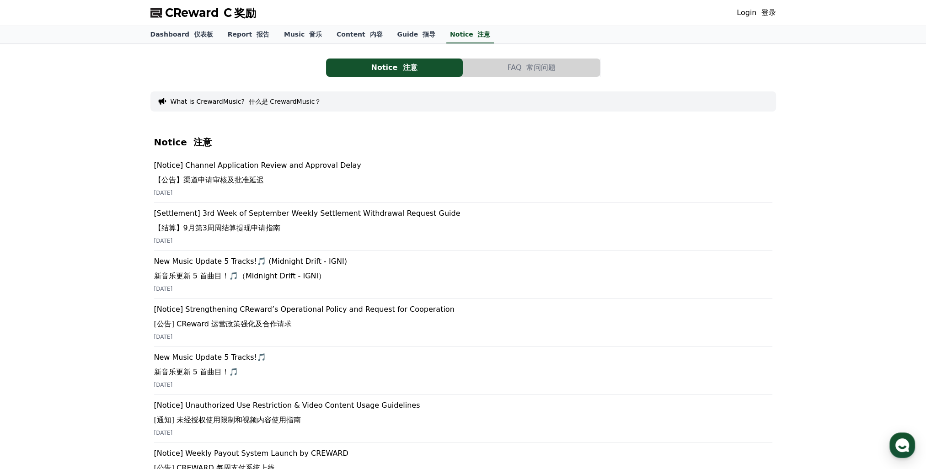
click at [329, 164] on p "[Notice] Channel Application Review and Approval Delay 【公告】渠道申请审核及批准延迟" at bounding box center [463, 174] width 618 height 29
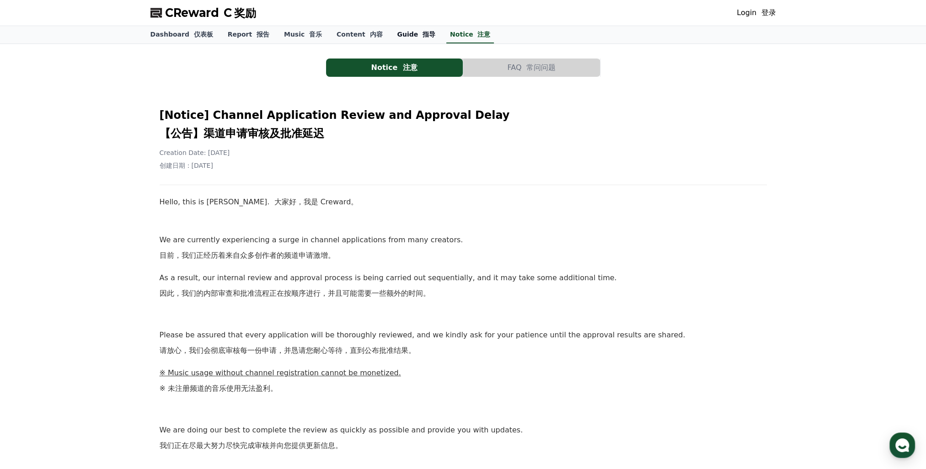
click at [390, 39] on link "Guide 指导" at bounding box center [416, 34] width 53 height 17
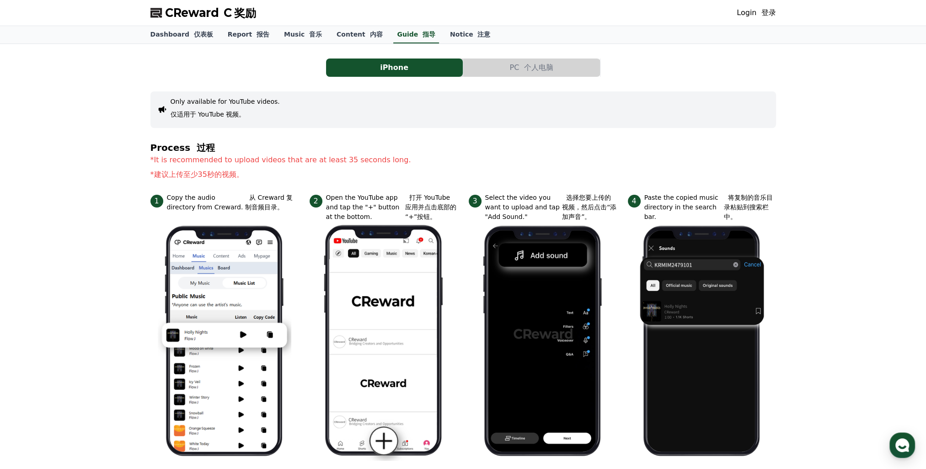
click at [501, 65] on button "PC 个人电脑" at bounding box center [531, 68] width 137 height 18
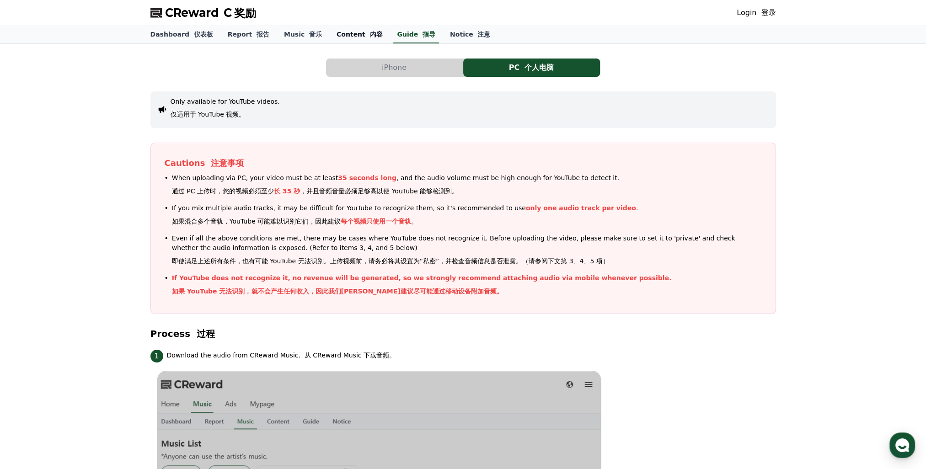
click at [340, 38] on link "Content 内容" at bounding box center [359, 34] width 60 height 17
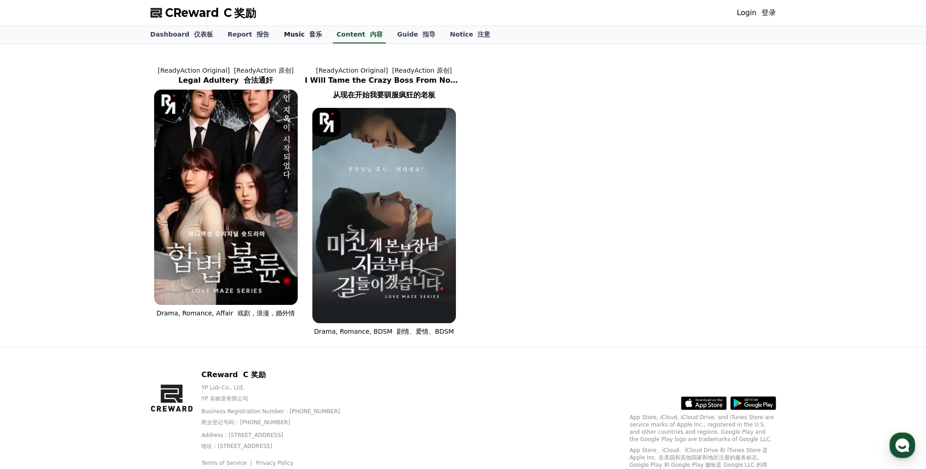
click at [309, 38] on font "音乐" at bounding box center [315, 34] width 13 height 7
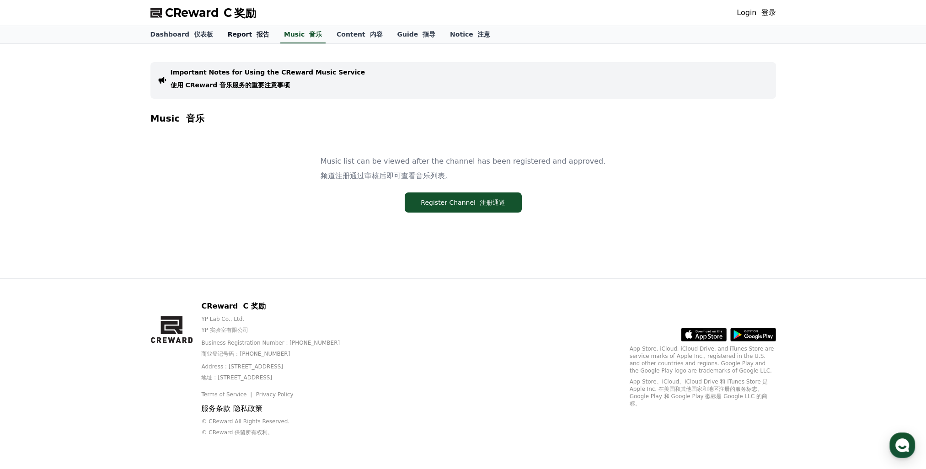
click at [240, 34] on link "Report 报告" at bounding box center [248, 34] width 56 height 17
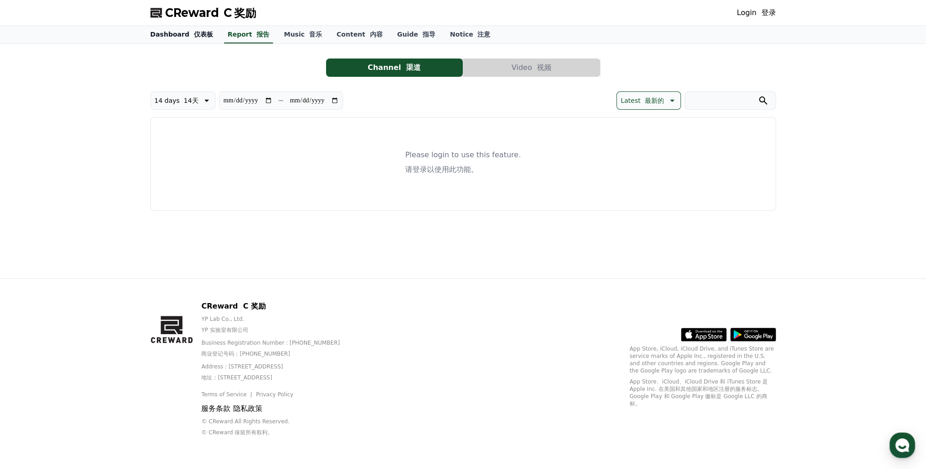
click at [183, 37] on link "Dashboard 仪表板" at bounding box center [181, 34] width 77 height 17
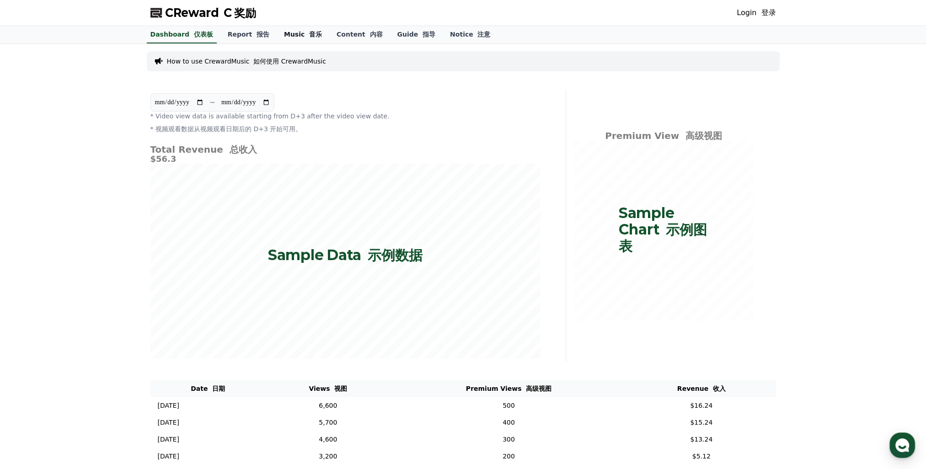
click at [294, 33] on link "Music 音乐" at bounding box center [303, 34] width 53 height 17
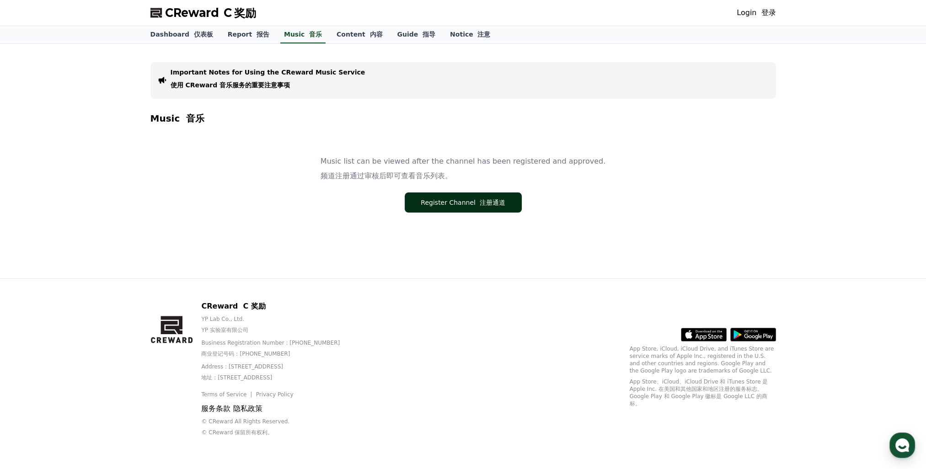
click at [439, 199] on button "Register Channel 注册通道" at bounding box center [463, 203] width 117 height 20
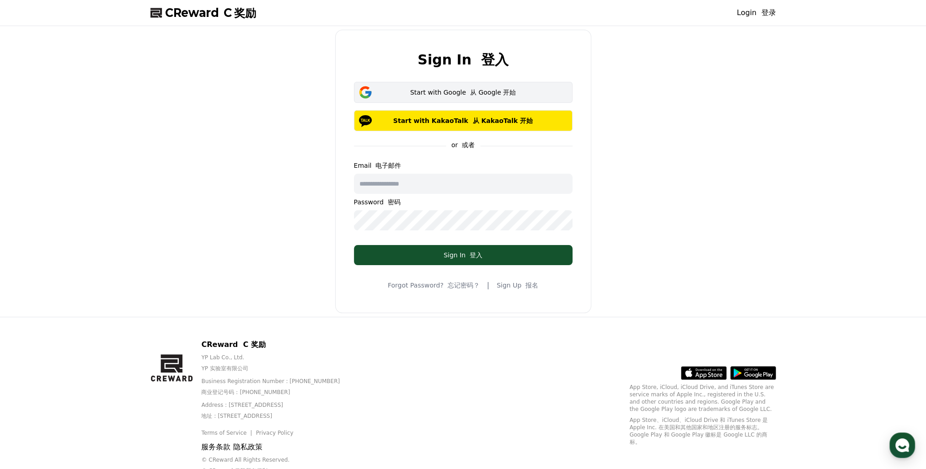
click at [476, 99] on button "Start with Google 从 Google 开始" at bounding box center [463, 92] width 219 height 21
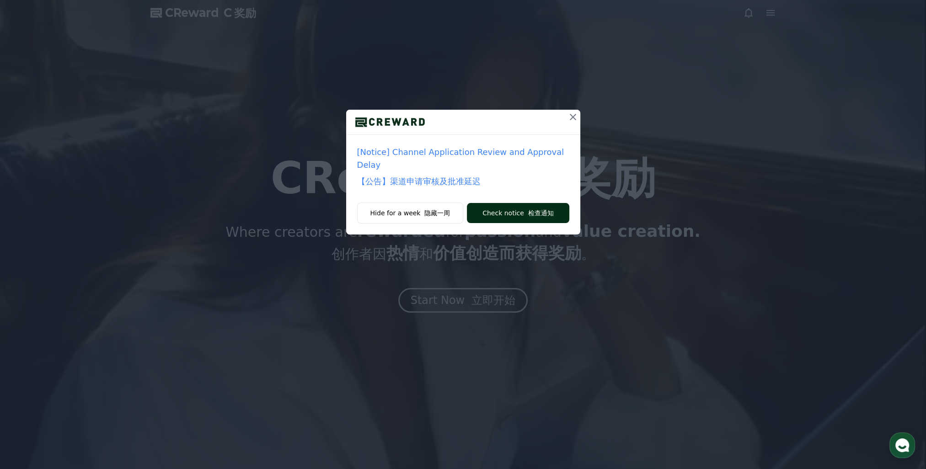
click at [501, 211] on button "Check notice 检查通知" at bounding box center [518, 213] width 102 height 20
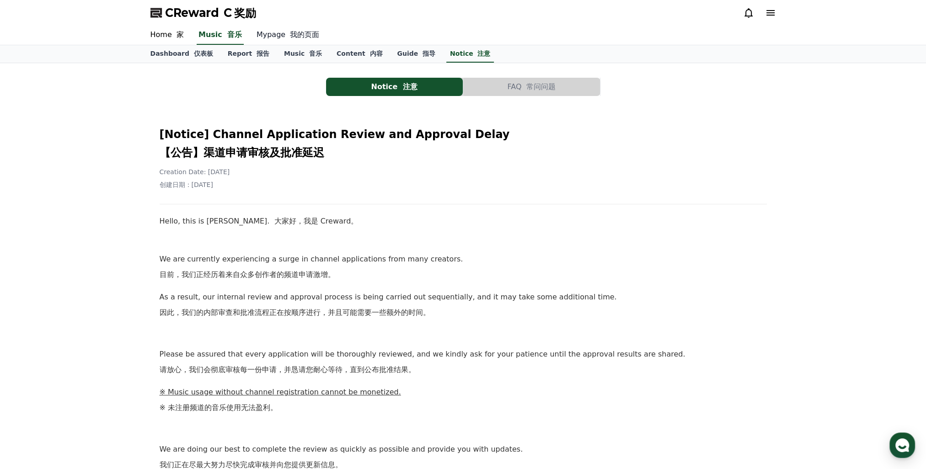
click at [275, 39] on link "Mypage 我的页面" at bounding box center [287, 35] width 77 height 19
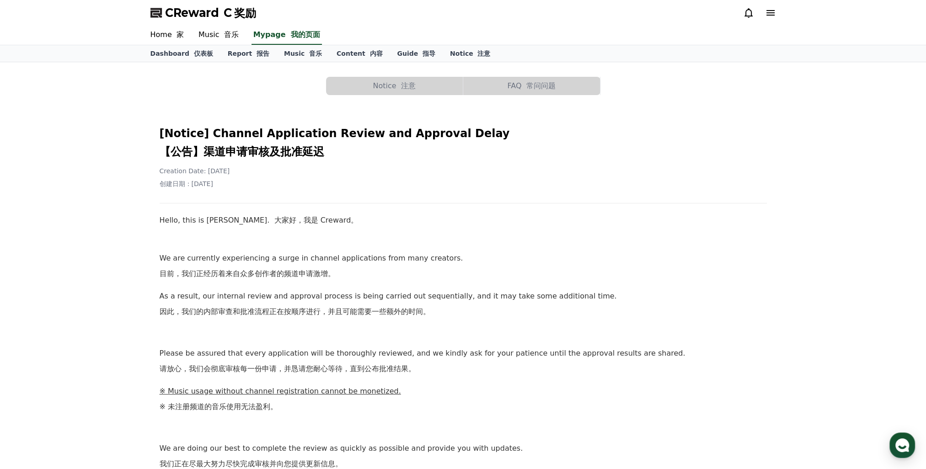
select select "**********"
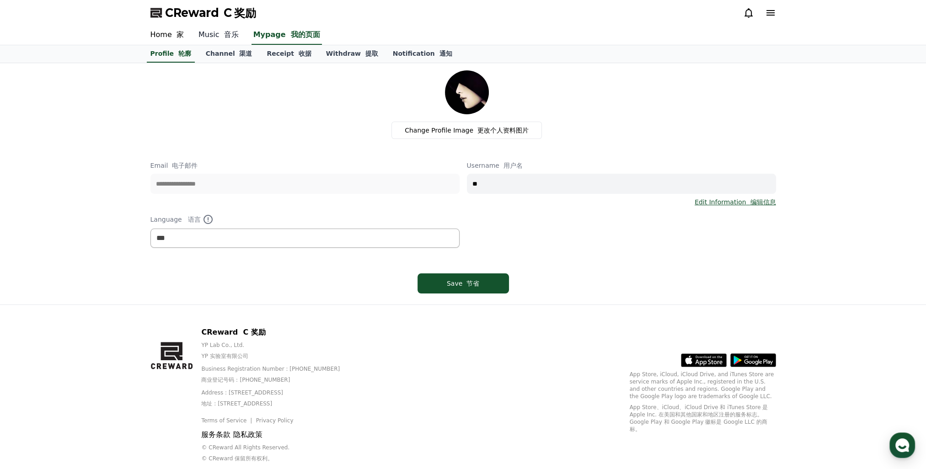
click at [224, 39] on font "音乐" at bounding box center [231, 34] width 15 height 9
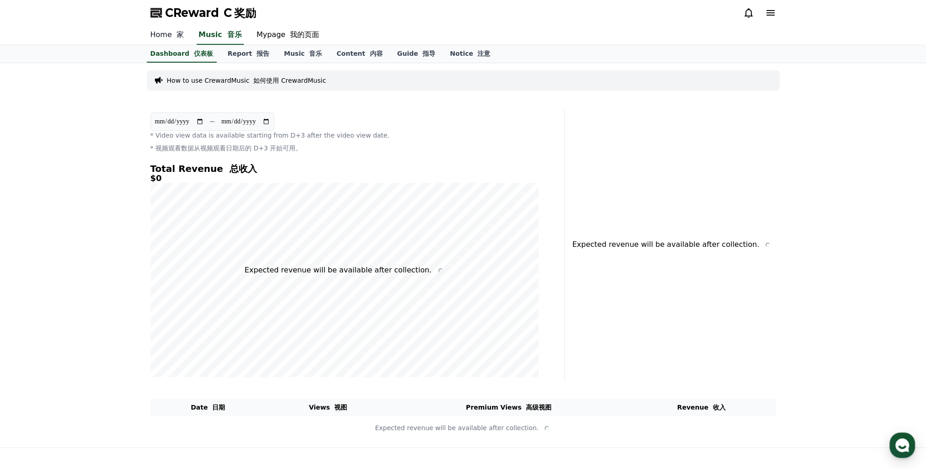
click at [172, 39] on font at bounding box center [174, 34] width 5 height 9
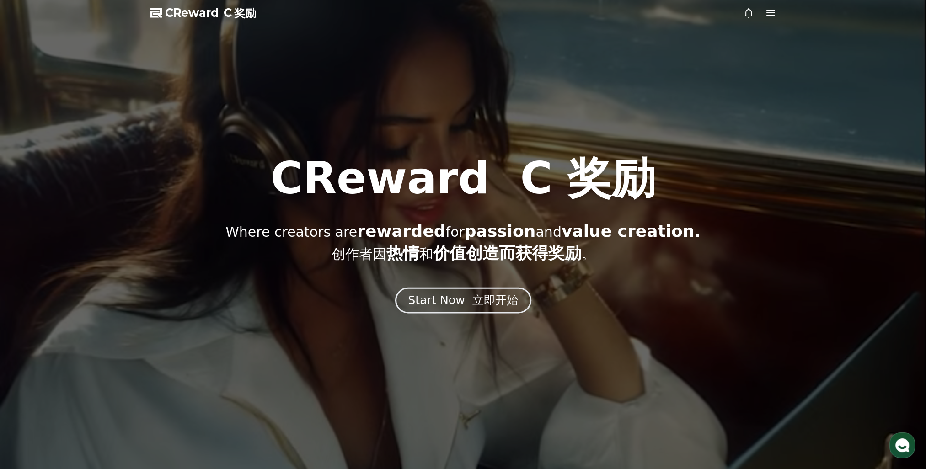
click at [490, 306] on font "立即开始" at bounding box center [495, 300] width 46 height 13
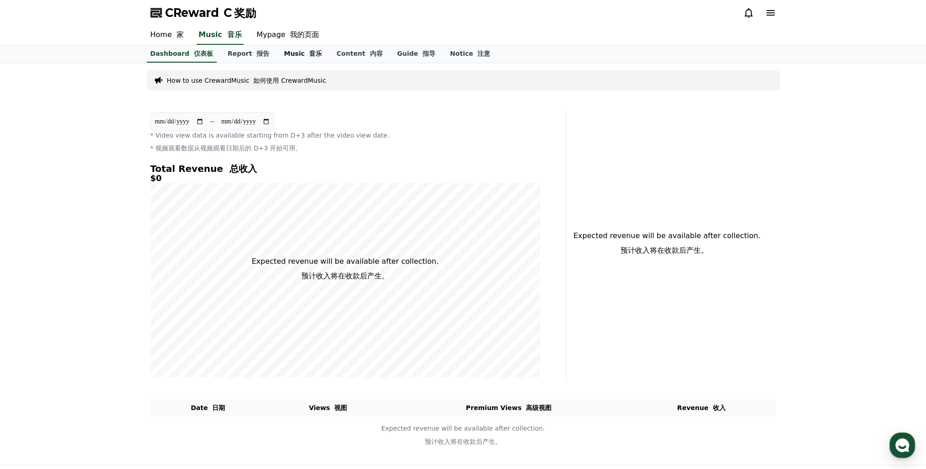
click at [309, 57] on font "音乐" at bounding box center [315, 53] width 13 height 7
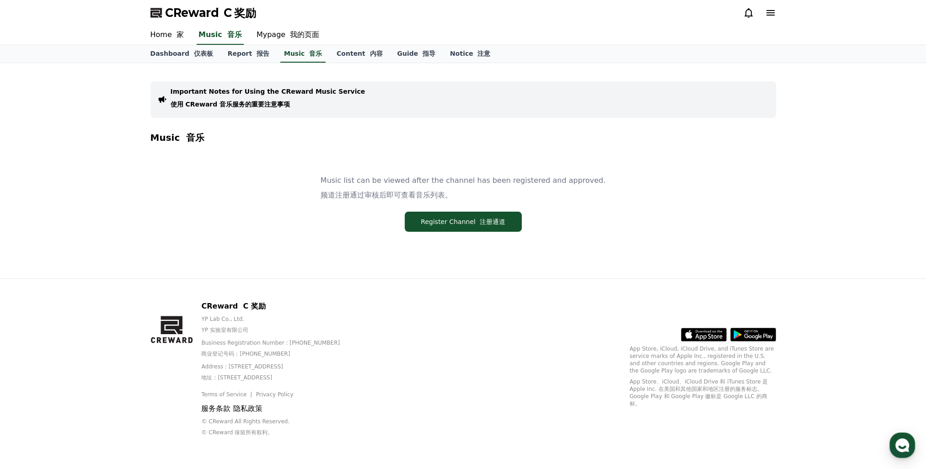
click at [240, 104] on font "使用 CReward 音乐服务的重要注意事项" at bounding box center [231, 104] width 120 height 7
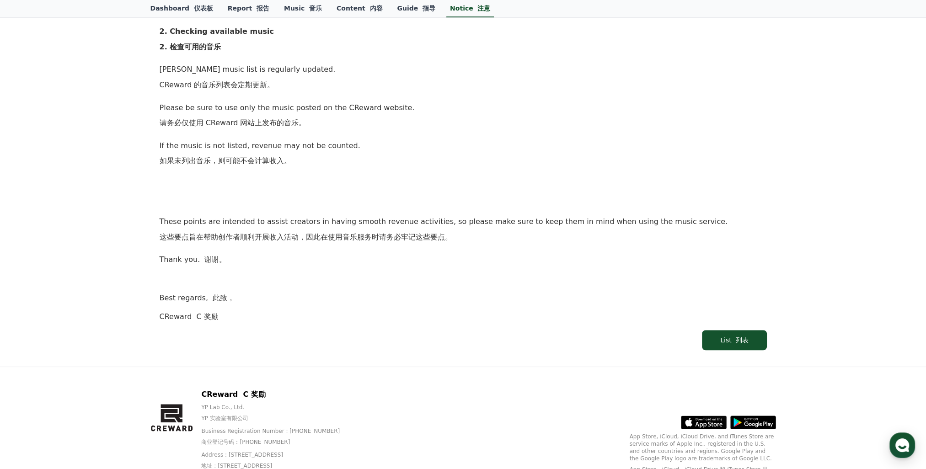
scroll to position [909, 0]
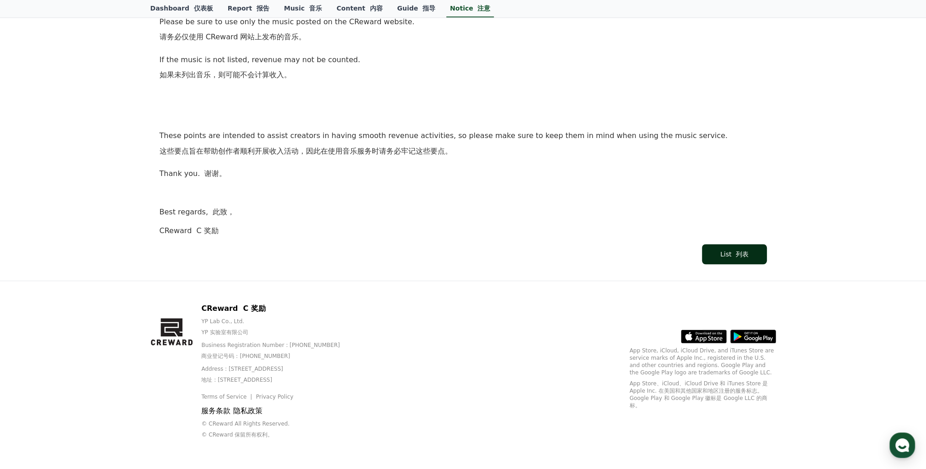
click at [739, 251] on font "列表" at bounding box center [742, 254] width 13 height 7
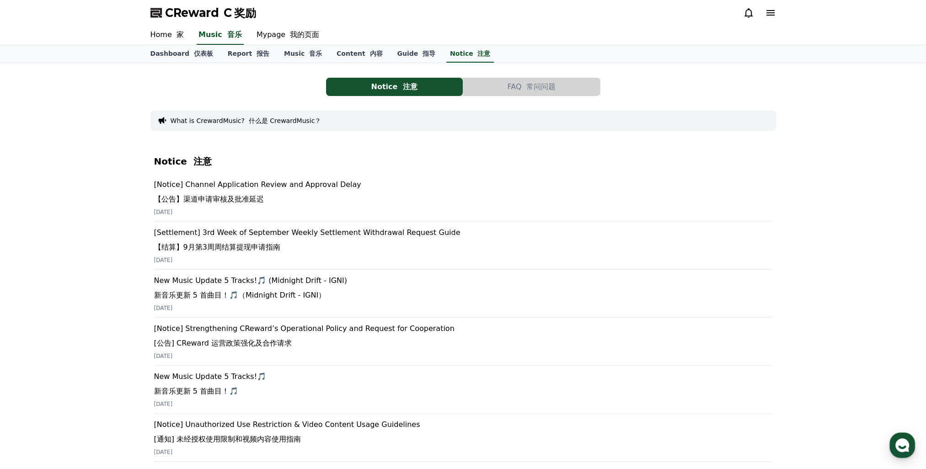
click at [370, 327] on p "[Notice] Strengthening CReward’s Operational Policy and Request for Cooperation…" at bounding box center [463, 337] width 618 height 29
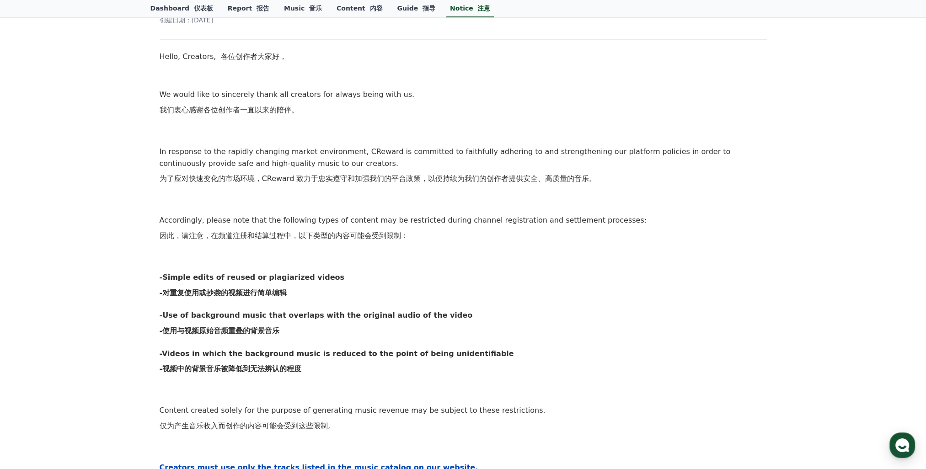
scroll to position [183, 0]
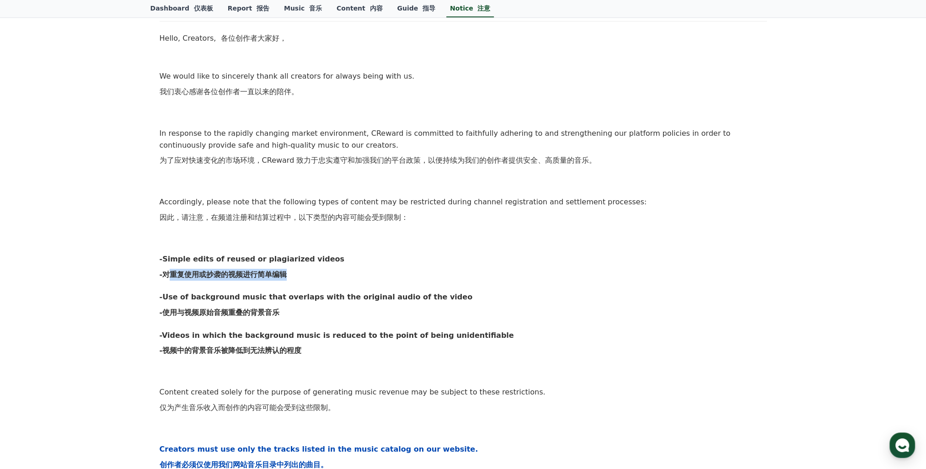
drag, startPoint x: 172, startPoint y: 274, endPoint x: 285, endPoint y: 274, distance: 113.9
click at [285, 274] on font "-对重复使用或抄袭的视频进行简单编辑" at bounding box center [224, 274] width 128 height 9
click at [221, 308] on font "-使用与视频原始音频重叠的背景音乐" at bounding box center [220, 312] width 120 height 9
drag, startPoint x: 179, startPoint y: 306, endPoint x: 301, endPoint y: 310, distance: 122.2
click at [301, 310] on p "-Use of background music that overlaps with the original audio of the video -使用…" at bounding box center [463, 306] width 607 height 31
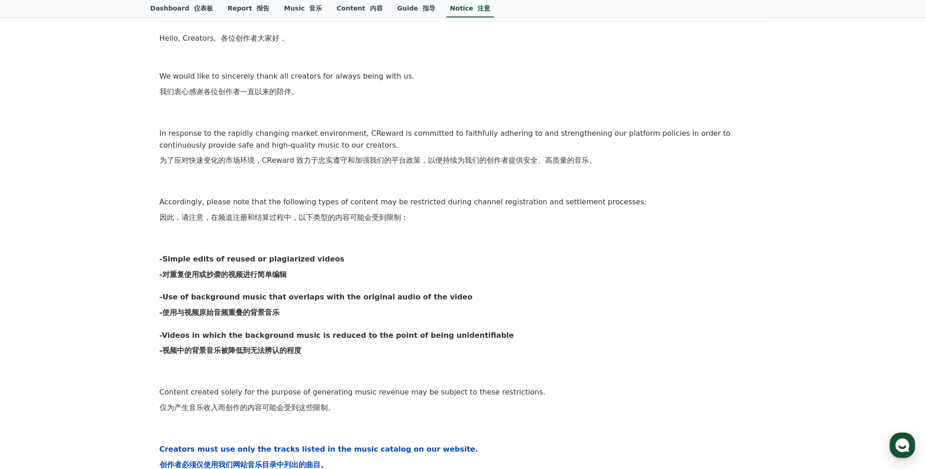
drag, startPoint x: 301, startPoint y: 310, endPoint x: 116, endPoint y: 310, distance: 185.2
click at [116, 310] on div "Notice 注意 FAQ 常问问题 [Notice] Strengthening CReward’s Operational Policy and Requ…" at bounding box center [463, 360] width 926 height 961
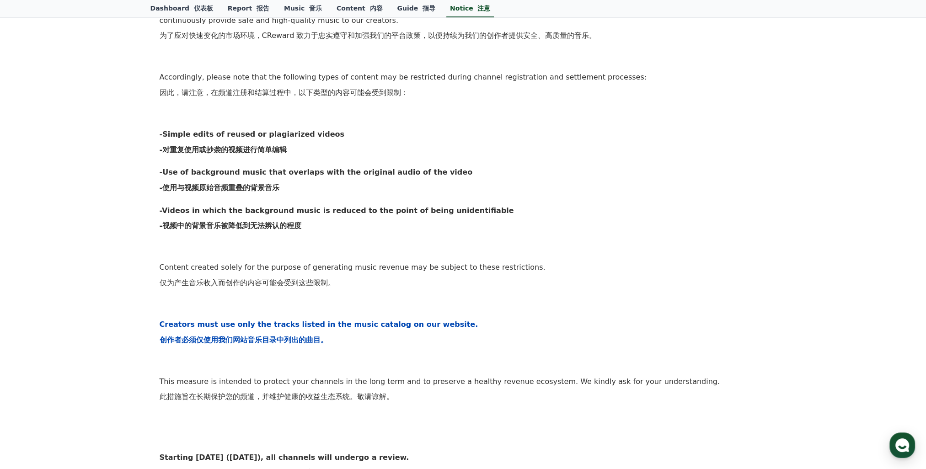
scroll to position [366, 0]
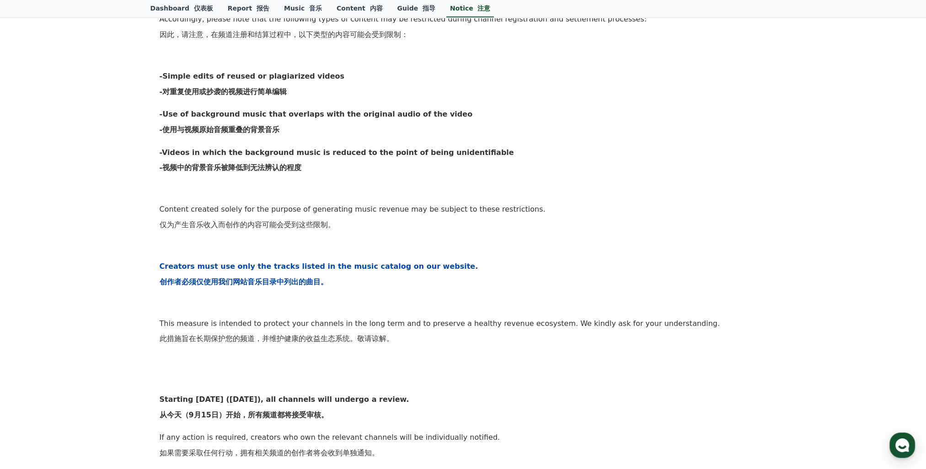
click at [116, 310] on div "Notice 注意 FAQ 常问问题 [Notice] Strengthening CReward’s Operational Policy and Requ…" at bounding box center [463, 177] width 926 height 961
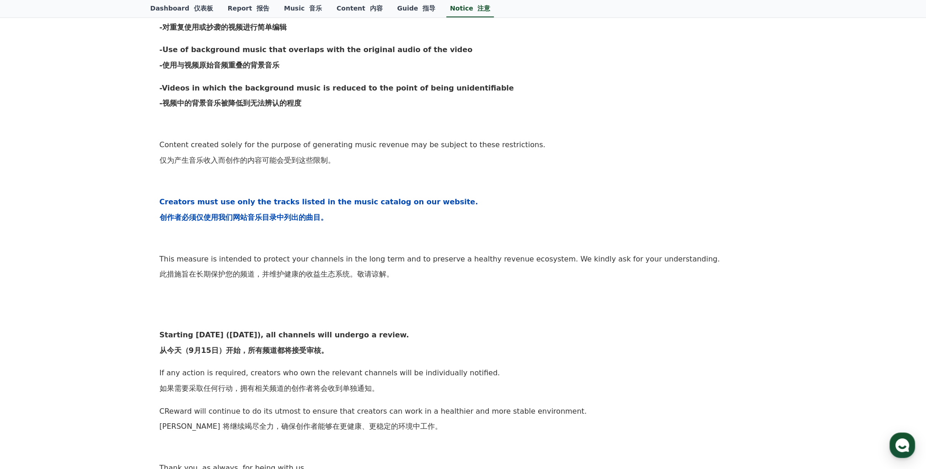
scroll to position [549, 0]
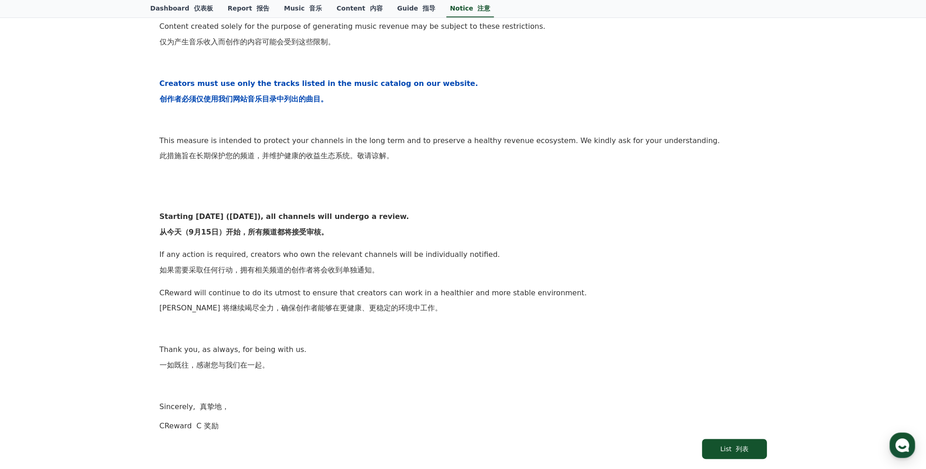
drag, startPoint x: 116, startPoint y: 310, endPoint x: 110, endPoint y: 310, distance: 5.9
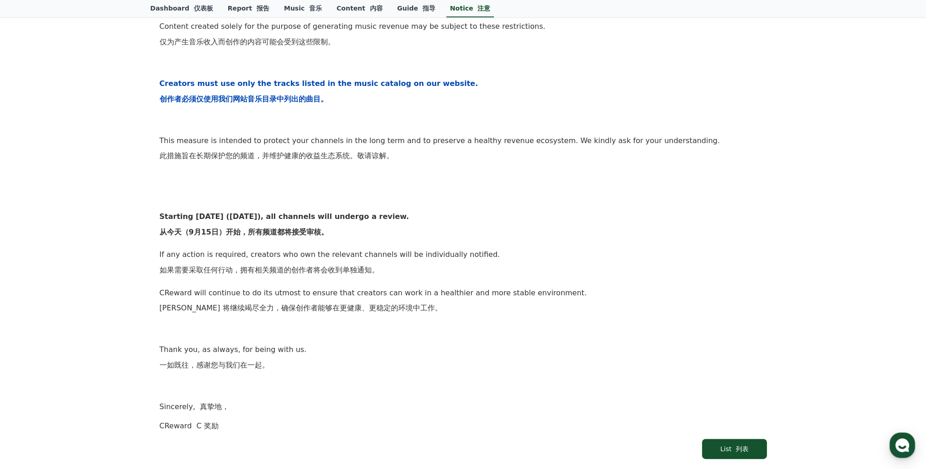
drag, startPoint x: 251, startPoint y: 239, endPoint x: 322, endPoint y: 239, distance: 70.9
click at [322, 239] on p "Starting today (September 15), all channels will undergo a review. 从今天（9月15日）开始…" at bounding box center [463, 226] width 607 height 31
click at [172, 316] on p "CReward will continue to do its utmost to ensure that creators can work in a he…" at bounding box center [463, 302] width 607 height 31
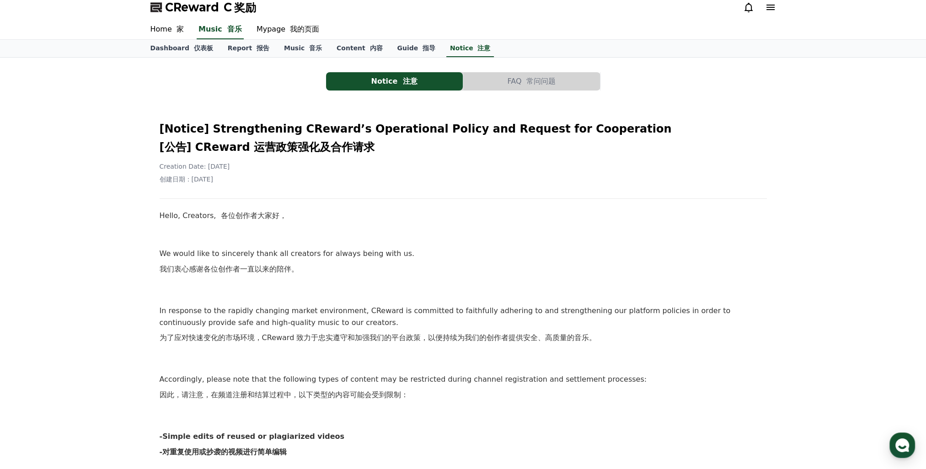
scroll to position [0, 0]
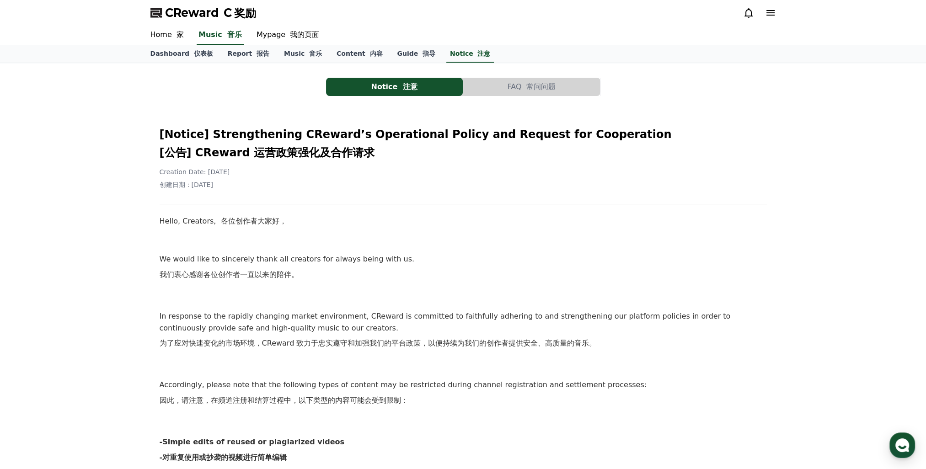
click at [383, 85] on button "Notice 注意" at bounding box center [394, 87] width 137 height 18
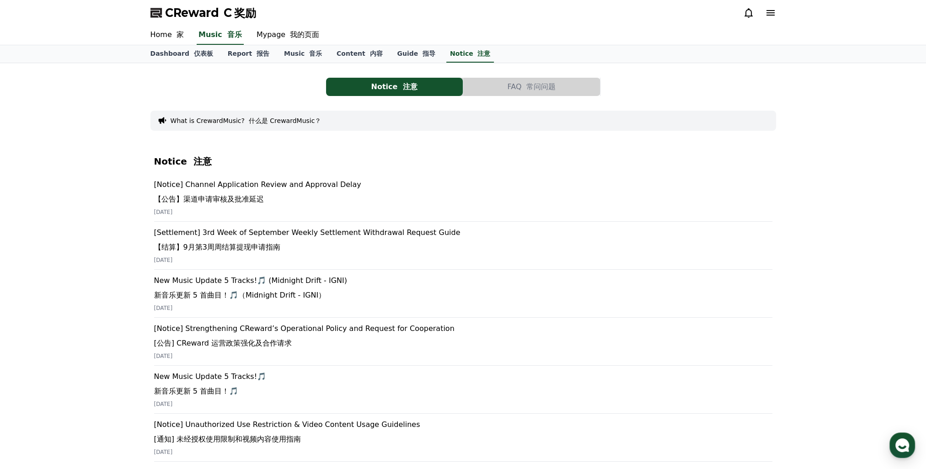
click at [248, 230] on p "[Settlement] 3rd Week of September Weekly Settlement Withdrawal Request Guide 【…" at bounding box center [463, 241] width 618 height 29
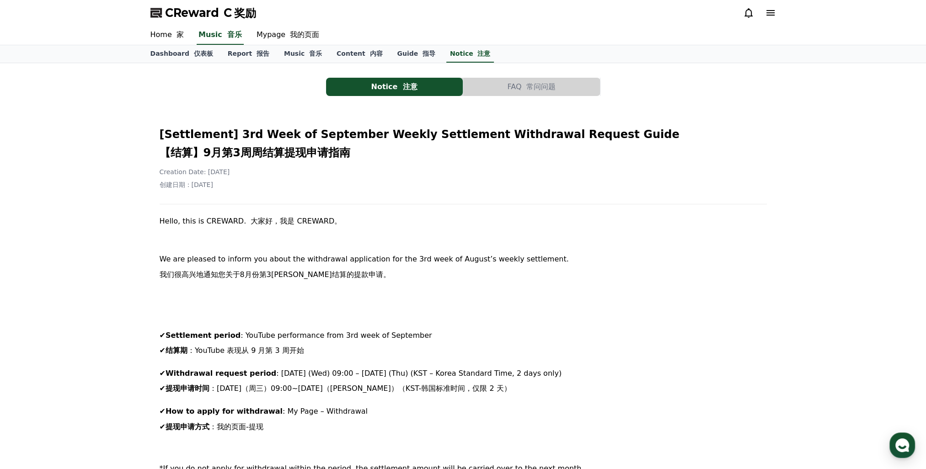
click at [384, 83] on button "Notice 注意" at bounding box center [394, 87] width 137 height 18
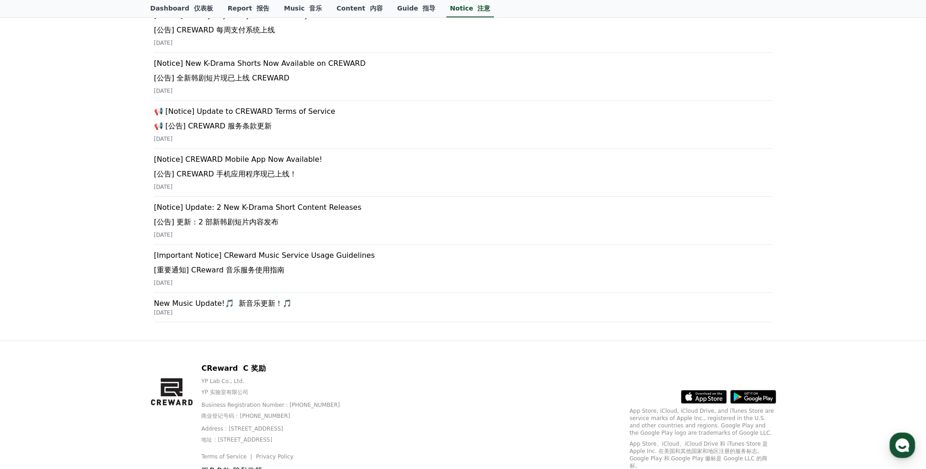
scroll to position [518, 0]
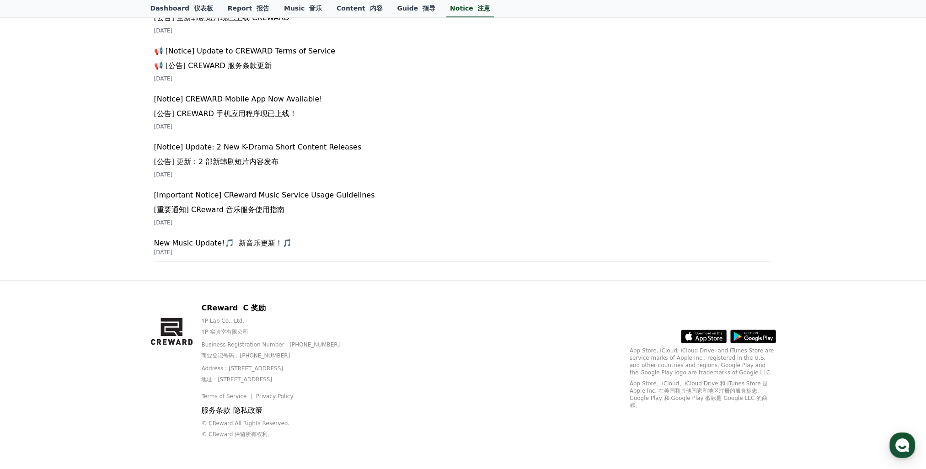
click at [272, 188] on div "[Important Notice] CReward Music Service Usage Guidelines [重要通知] CReward 音乐服务使用…" at bounding box center [463, 208] width 618 height 48
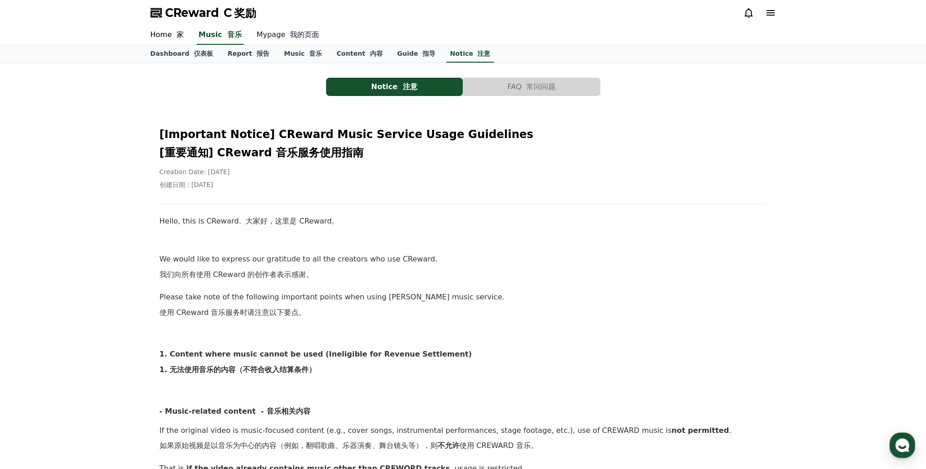
click at [275, 37] on link "Mypage 我的页面" at bounding box center [287, 35] width 77 height 19
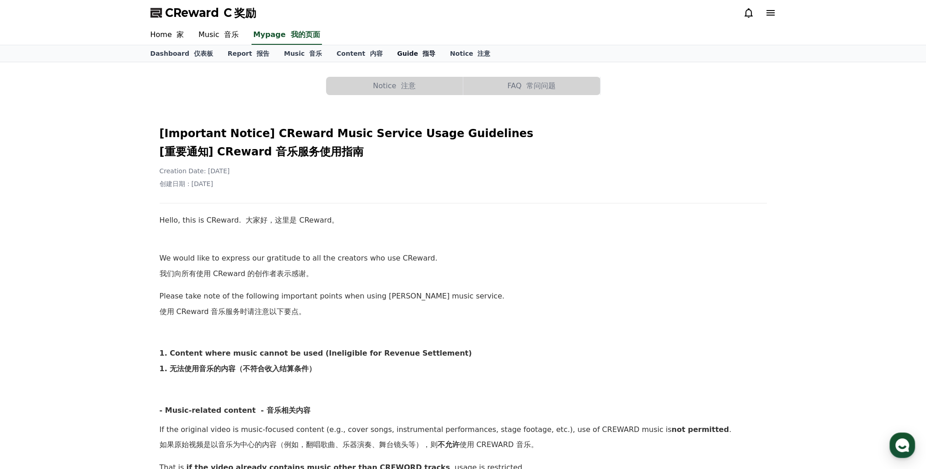
select select "**********"
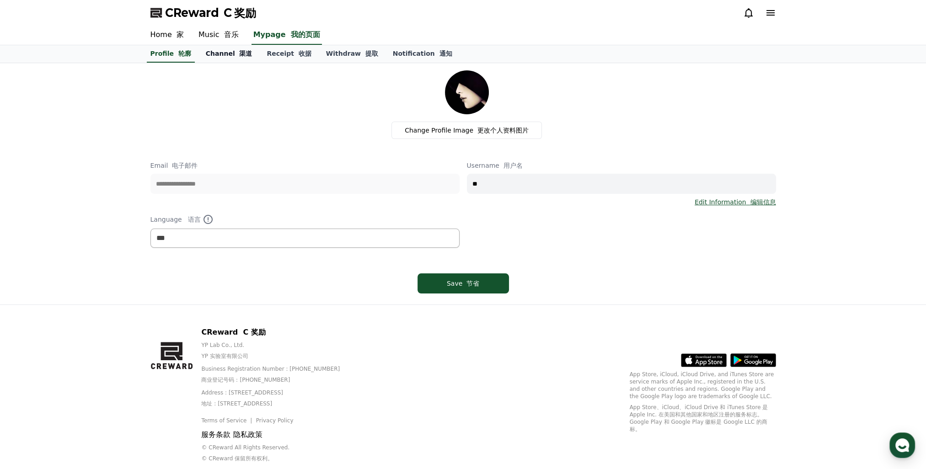
click at [239, 57] on font "渠道" at bounding box center [245, 53] width 13 height 7
click at [270, 54] on link "Receipt 收据" at bounding box center [288, 53] width 59 height 17
click at [239, 54] on font "渠道" at bounding box center [245, 53] width 13 height 7
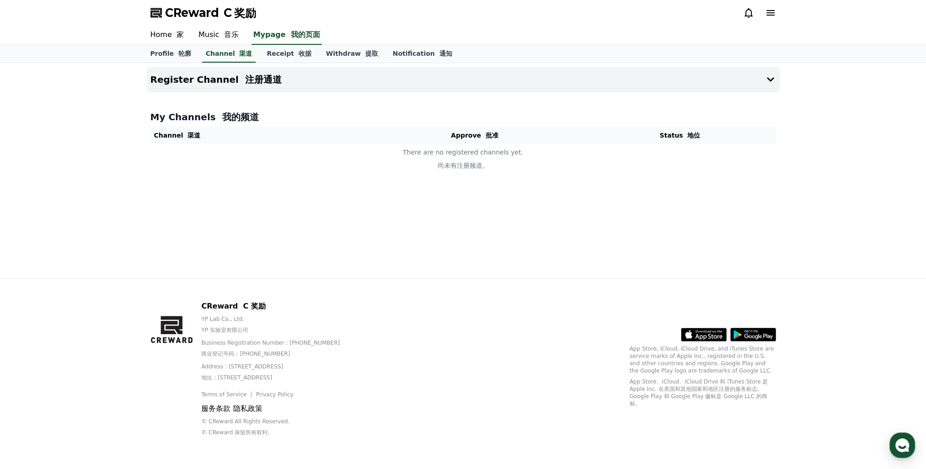
click at [331, 222] on div "Register Channel 注册通道 My Channels 我的频道 Channel 渠道 Approve 批准 Status 地位 There ar…" at bounding box center [463, 170] width 640 height 215
click at [204, 204] on div "Register Channel 注册通道 My Channels 我的频道 Channel 渠道 Approve 批准 Status 地位 There ar…" at bounding box center [463, 170] width 640 height 215
click at [383, 271] on div "Register Channel 注册通道 My Channels 我的频道 Channel 渠道 Approve 批准 Status 地位 There ar…" at bounding box center [463, 170] width 640 height 215
click at [342, 254] on div "Register Channel 注册通道 My Channels 我的频道 Channel 渠道 Approve 批准 Status 地位 There ar…" at bounding box center [463, 170] width 640 height 215
click at [225, 35] on font "音乐" at bounding box center [231, 34] width 15 height 9
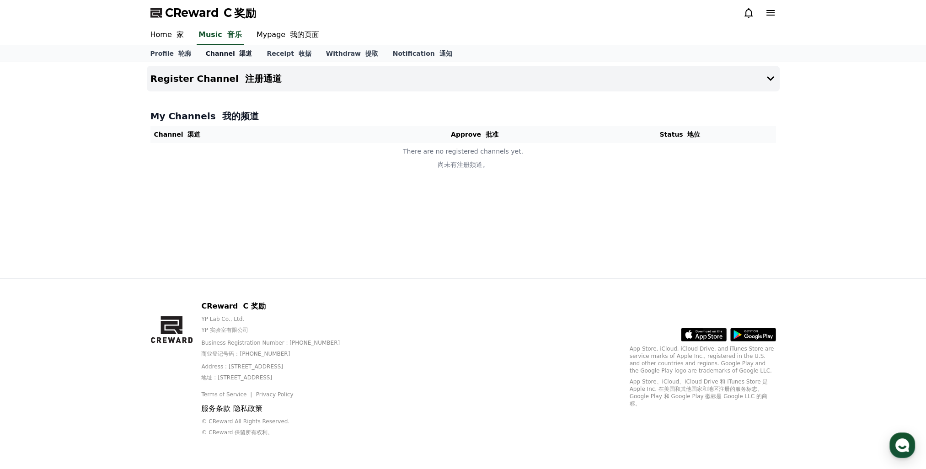
click at [216, 54] on link "Channel 渠道" at bounding box center [229, 53] width 61 height 16
click at [213, 30] on link "Music 音乐" at bounding box center [218, 35] width 55 height 19
click at [161, 35] on link "Home 家" at bounding box center [167, 35] width 48 height 19
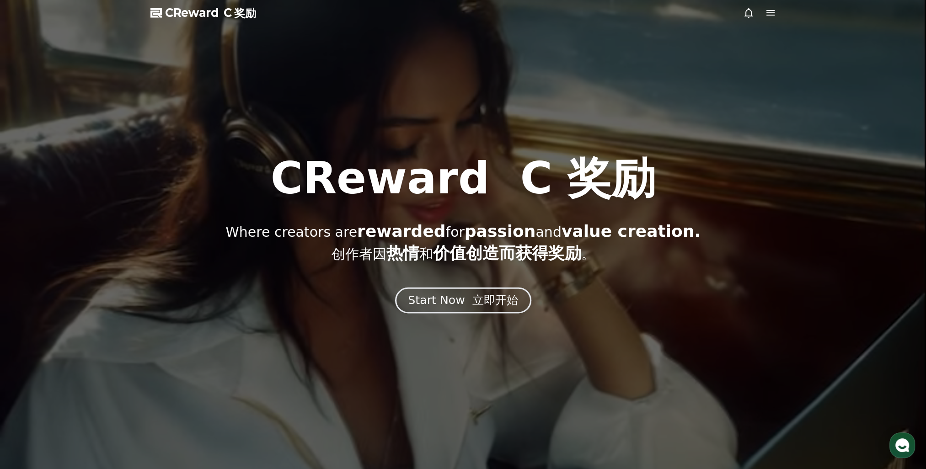
click at [424, 307] on div "Start Now 立即开始" at bounding box center [463, 301] width 110 height 16
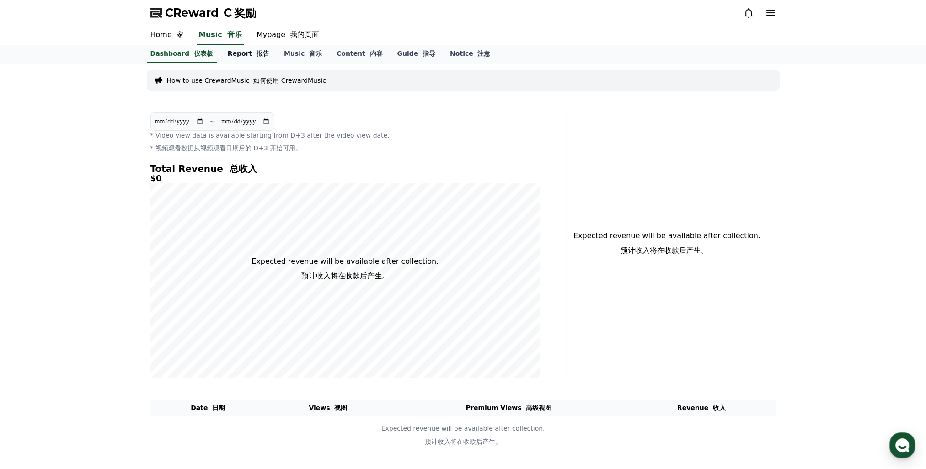
click at [254, 59] on link "Report 报告" at bounding box center [248, 53] width 56 height 17
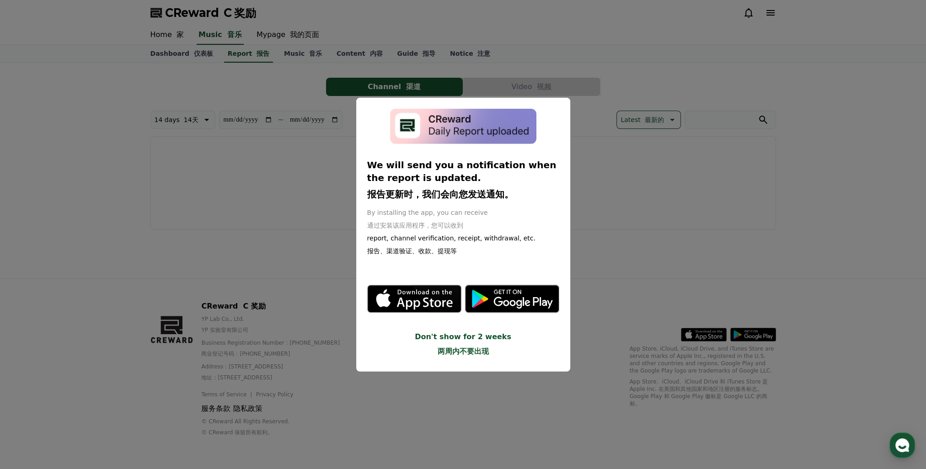
click at [588, 225] on button "close modal" at bounding box center [463, 234] width 926 height 469
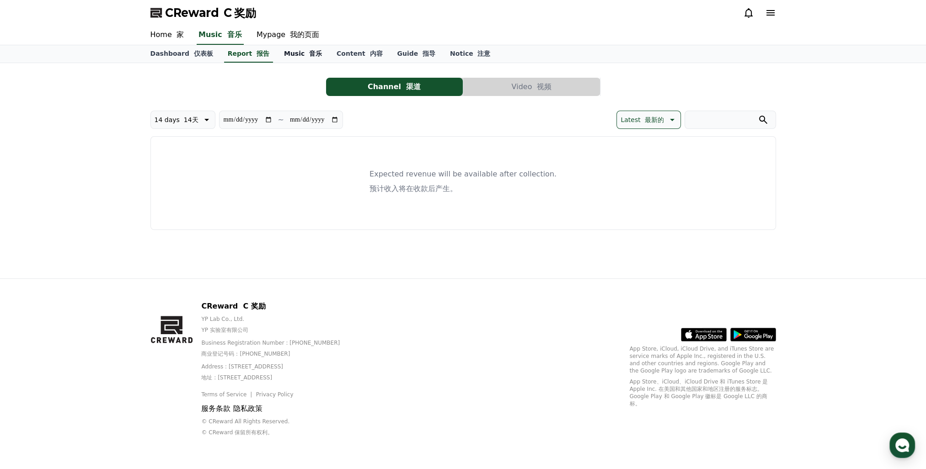
click at [295, 58] on link "Music 音乐" at bounding box center [303, 53] width 53 height 17
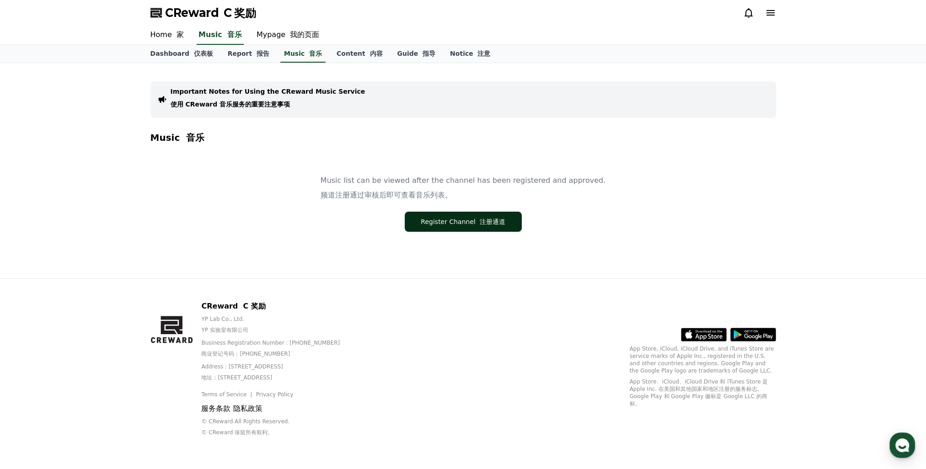
click at [429, 228] on button "Register Channel 注册通道" at bounding box center [463, 222] width 117 height 20
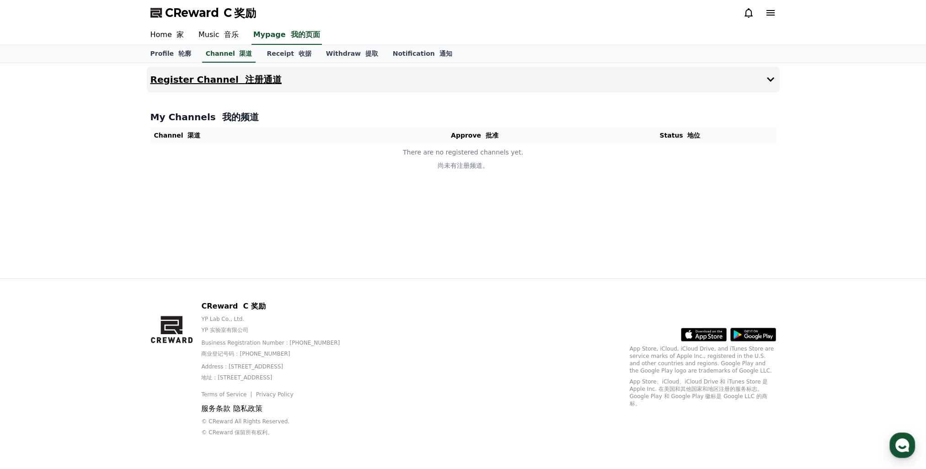
click at [258, 80] on font "注册通道" at bounding box center [263, 79] width 37 height 11
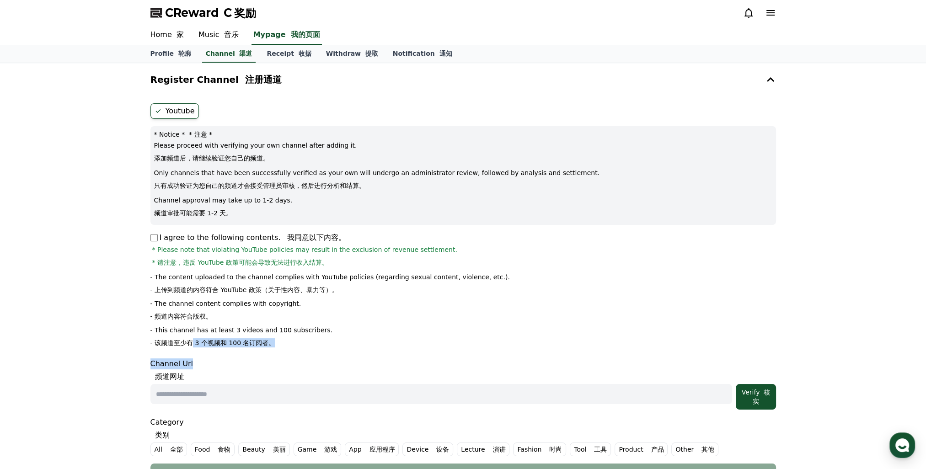
drag, startPoint x: 214, startPoint y: 342, endPoint x: 273, endPoint y: 359, distance: 60.9
click at [273, 359] on form "Youtube * Notice * * 注意 * Please proceed with verifying your own channel after …" at bounding box center [463, 293] width 626 height 381
click at [130, 334] on div "Register Channel 注册通道 Youtube * Notice * * 注意 * Please proceed with verifying y…" at bounding box center [463, 321] width 926 height 517
drag, startPoint x: 130, startPoint y: 334, endPoint x: 352, endPoint y: 338, distance: 221.9
click at [349, 338] on li "- This channel has at least 3 videos and 100 subscribers. - 该频道至少有 3 个视频和 100 名…" at bounding box center [463, 339] width 626 height 26
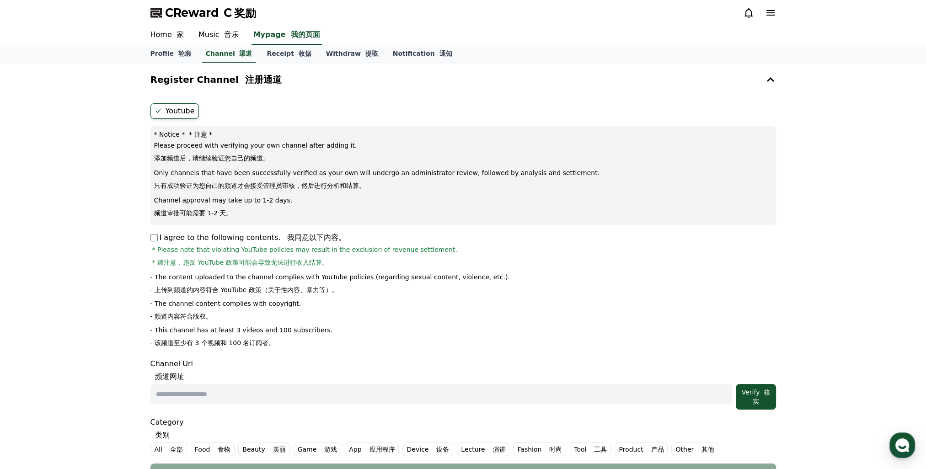
click at [419, 354] on form "Youtube * Notice * * 注意 * Please proceed with verifying your own channel after …" at bounding box center [463, 293] width 626 height 381
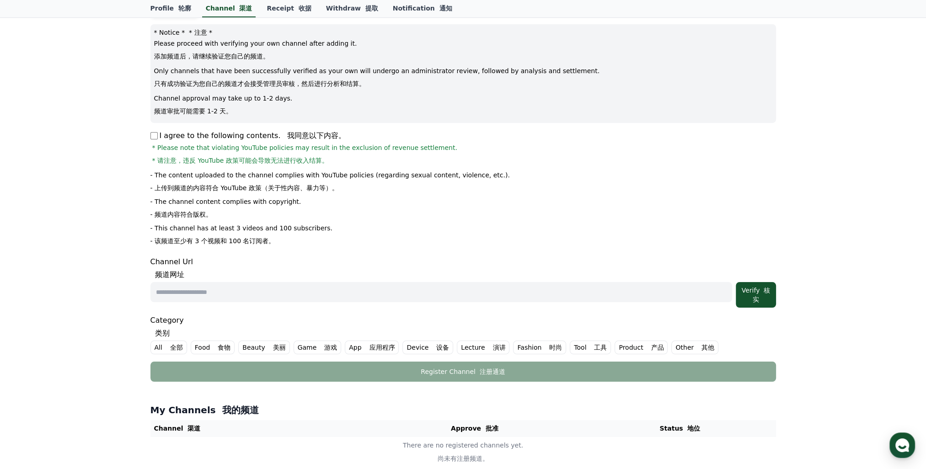
scroll to position [46, 0]
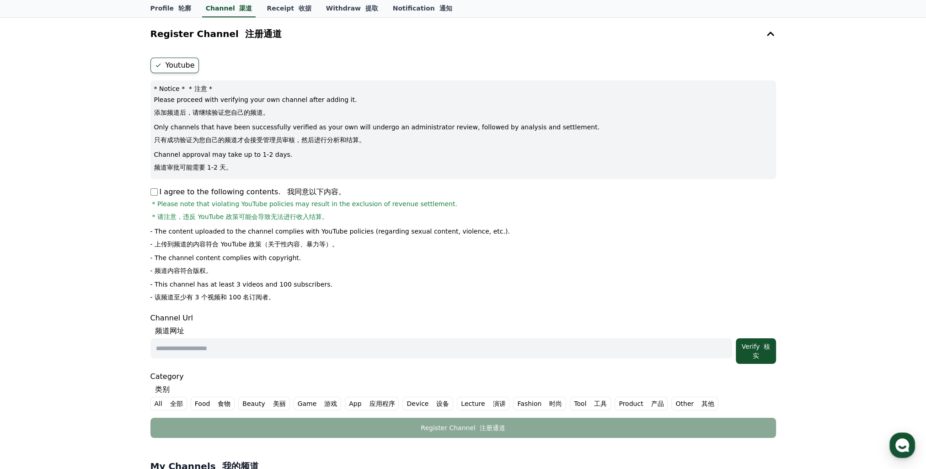
click at [170, 349] on input "text" at bounding box center [441, 348] width 582 height 20
click at [242, 326] on font "频道网址" at bounding box center [463, 331] width 626 height 11
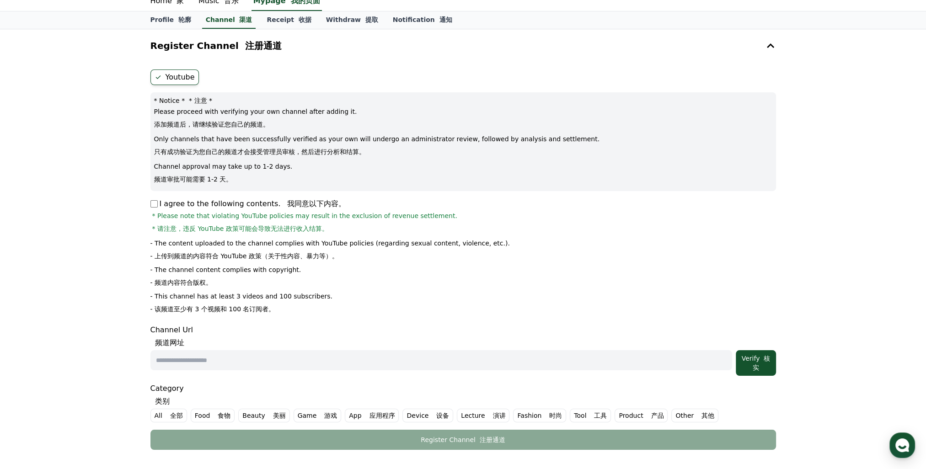
scroll to position [0, 0]
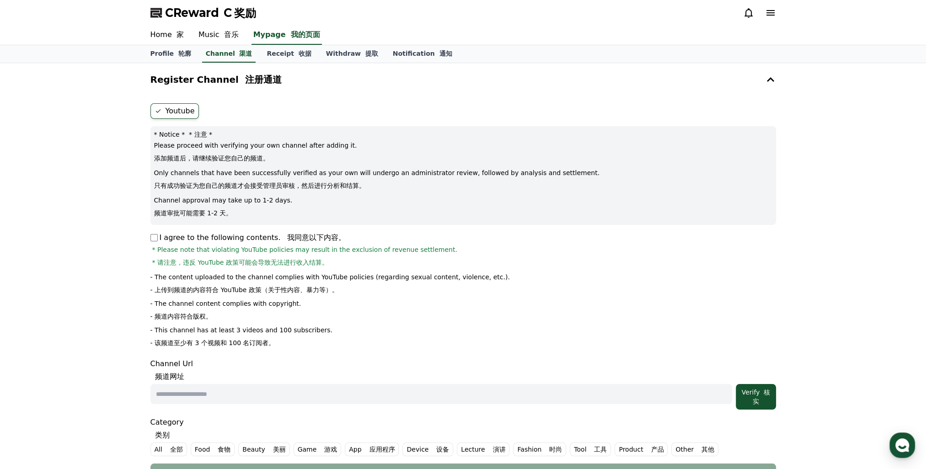
click at [295, 322] on li "- The channel content complies with copyright. - 频道内容符合版权。" at bounding box center [463, 312] width 626 height 26
click at [360, 335] on li "- This channel has at least 3 videos and 100 subscribers. - 该频道至少有 3 个视频和 100 名…" at bounding box center [463, 339] width 626 height 26
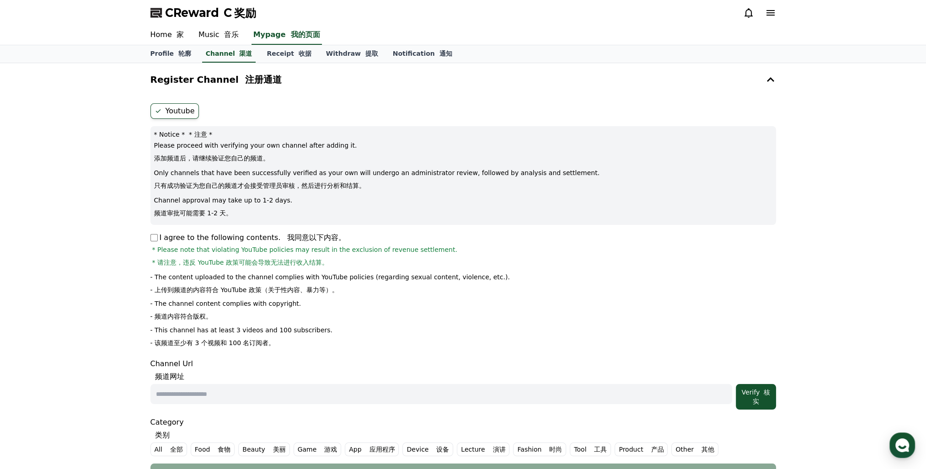
click at [360, 335] on li "- This channel has at least 3 videos and 100 subscribers. - 该频道至少有 3 个视频和 100 名…" at bounding box center [463, 339] width 626 height 26
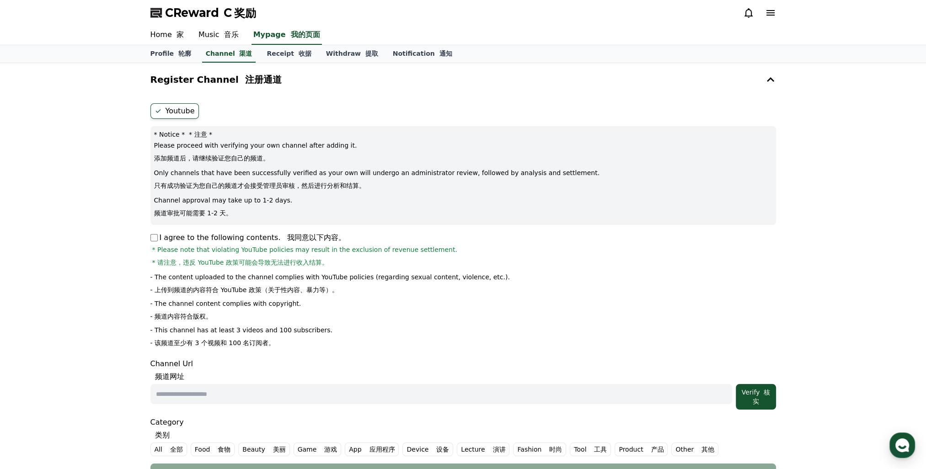
click at [360, 335] on li "- This channel has at least 3 videos and 100 subscribers. - 该频道至少有 3 个视频和 100 名…" at bounding box center [463, 339] width 626 height 26
click at [359, 334] on li "- This channel has at least 3 videos and 100 subscribers. - 该频道至少有 3 个视频和 100 名…" at bounding box center [463, 339] width 626 height 26
click at [769, 12] on icon at bounding box center [770, 12] width 11 height 11
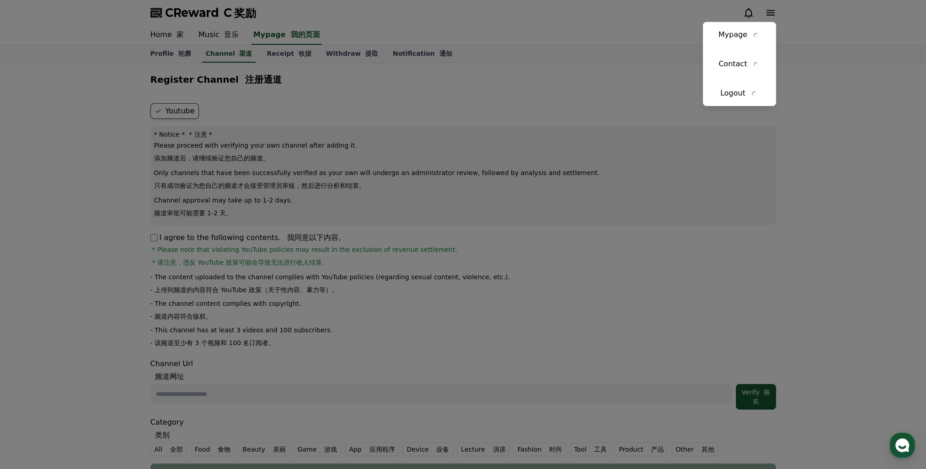
click at [833, 59] on button "close" at bounding box center [463, 234] width 926 height 469
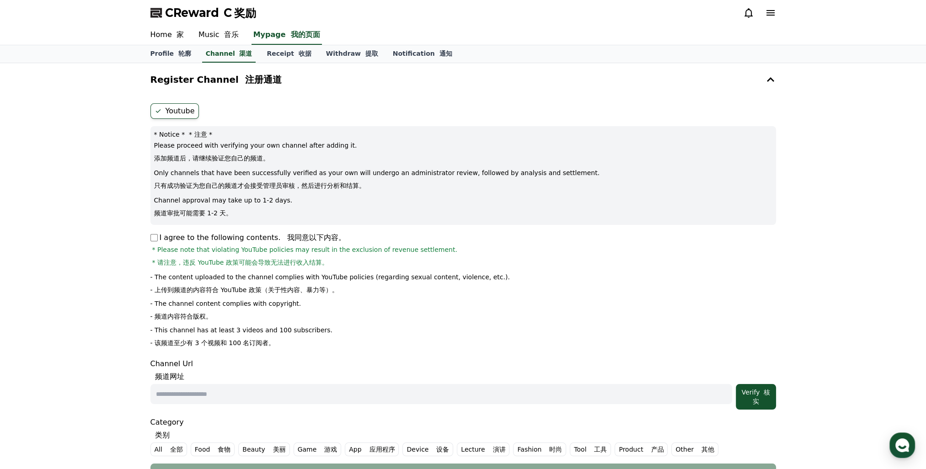
click at [582, 59] on div "Profile 轮廓 Channel 渠道 Receipt 收据 Withdraw 提取 Notification 通知" at bounding box center [463, 53] width 640 height 17
click at [548, 27] on div "Home 家 Music 音乐 Mypage 我的页面" at bounding box center [463, 35] width 640 height 19
click at [482, 20] on div "CReward C 奖励" at bounding box center [463, 13] width 640 height 26
click at [469, 66] on div "Register Channel 注册通道 Youtube * Notice * * 注意 * Please proceed with verifying y…" at bounding box center [463, 321] width 640 height 517
click at [448, 17] on div "CReward C 奖励" at bounding box center [463, 13] width 640 height 26
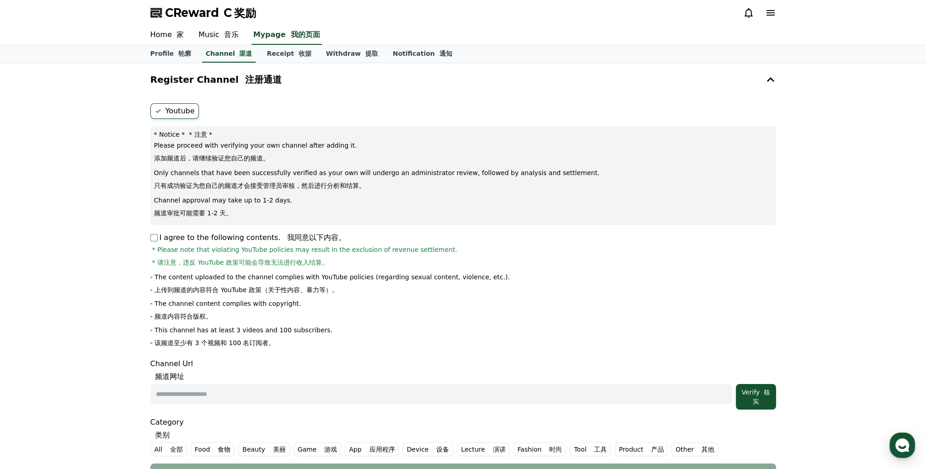
click at [585, 10] on div "CReward C 奖励" at bounding box center [463, 13] width 640 height 26
click at [880, 35] on div "Home 家 Music 音乐 Mypage 我的页面" at bounding box center [463, 36] width 926 height 20
click at [871, 33] on div "Home 家 Music 音乐 Mypage 我的页面" at bounding box center [463, 36] width 926 height 20
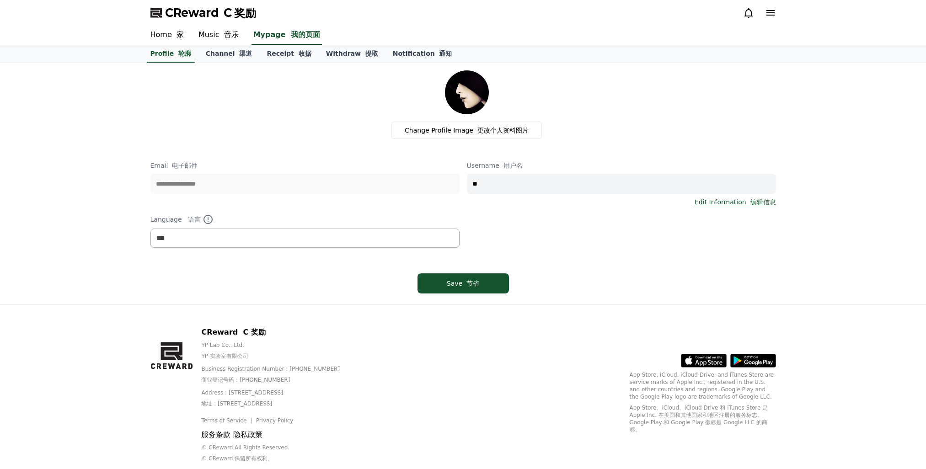
select select "**********"
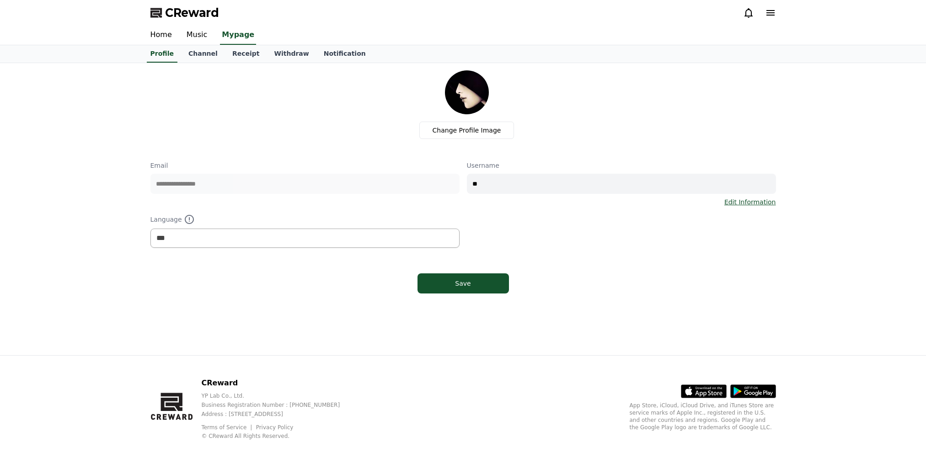
select select "**********"
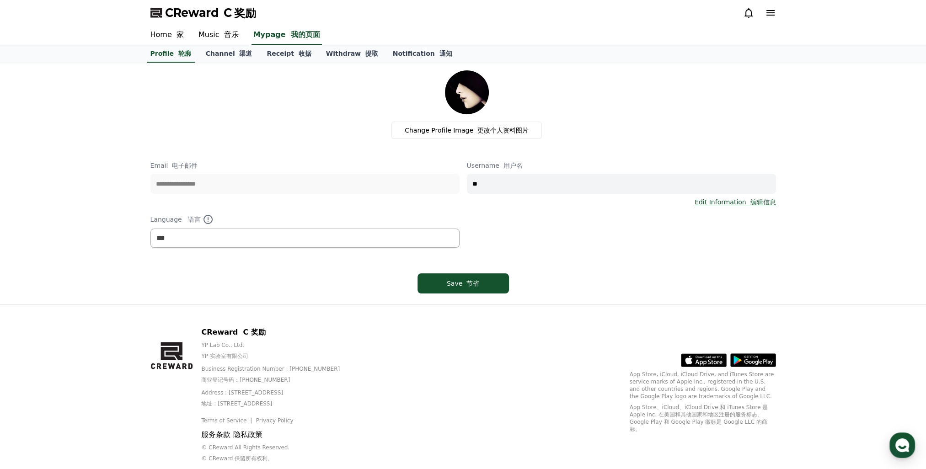
drag, startPoint x: 688, startPoint y: 120, endPoint x: 734, endPoint y: 120, distance: 45.7
click at [692, 120] on div "Change Profile Image 更改个人资料图片" at bounding box center [467, 104] width 618 height 69
drag, startPoint x: 800, startPoint y: 113, endPoint x: 818, endPoint y: 25, distance: 89.7
click at [800, 113] on div "**********" at bounding box center [463, 184] width 926 height 242
click at [509, 27] on div "Home 家 Music 音乐 Mypage 我的页面" at bounding box center [463, 35] width 640 height 19
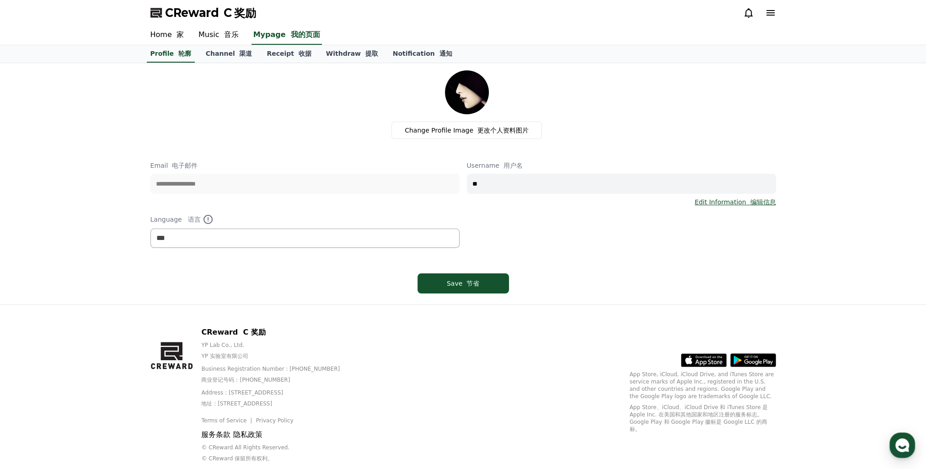
click at [454, 21] on div "CReward C 奖励" at bounding box center [463, 13] width 640 height 26
